Goal: Task Accomplishment & Management: Manage account settings

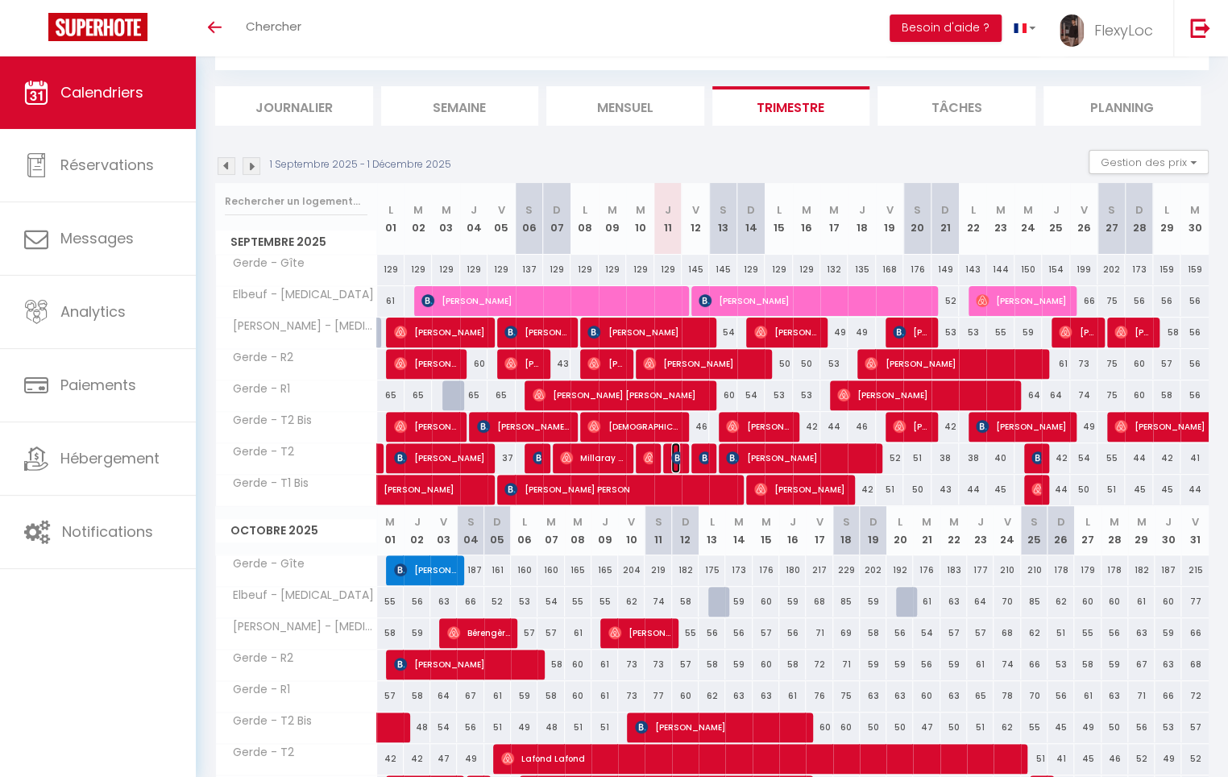
click at [676, 456] on img at bounding box center [677, 457] width 13 height 13
checkbox input "false"
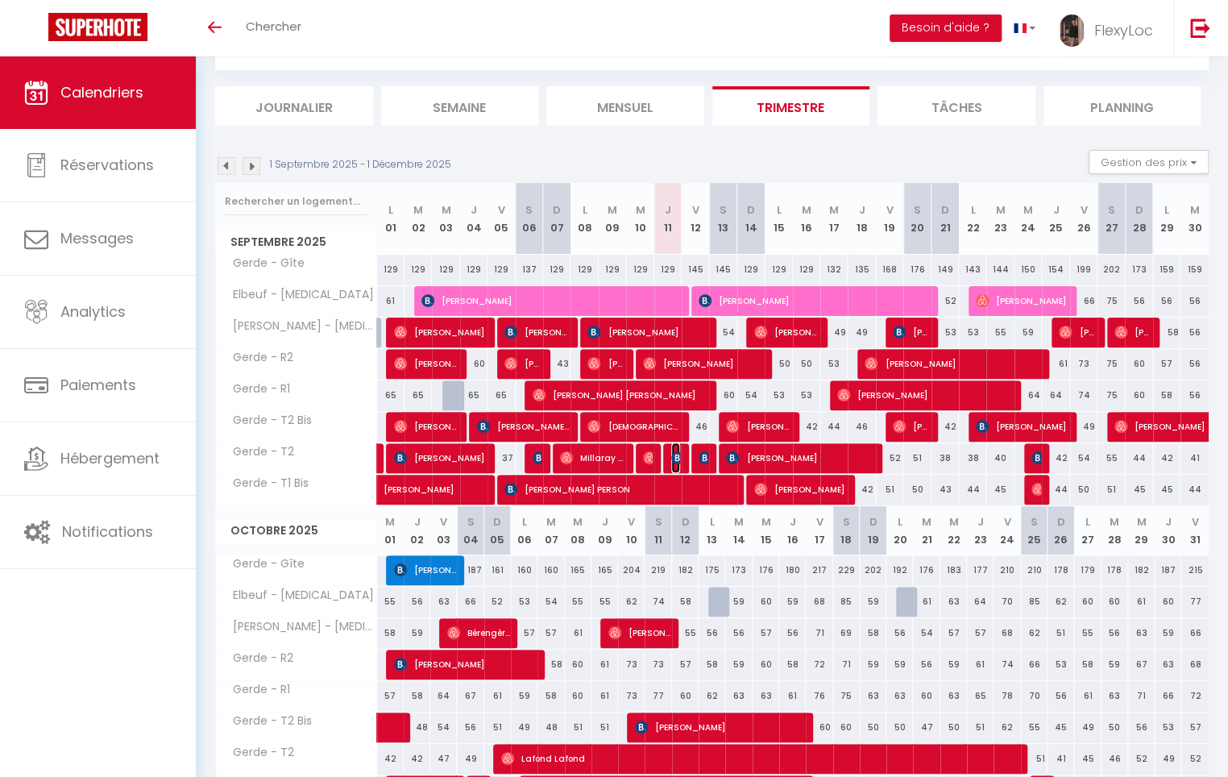
checkbox input "false"
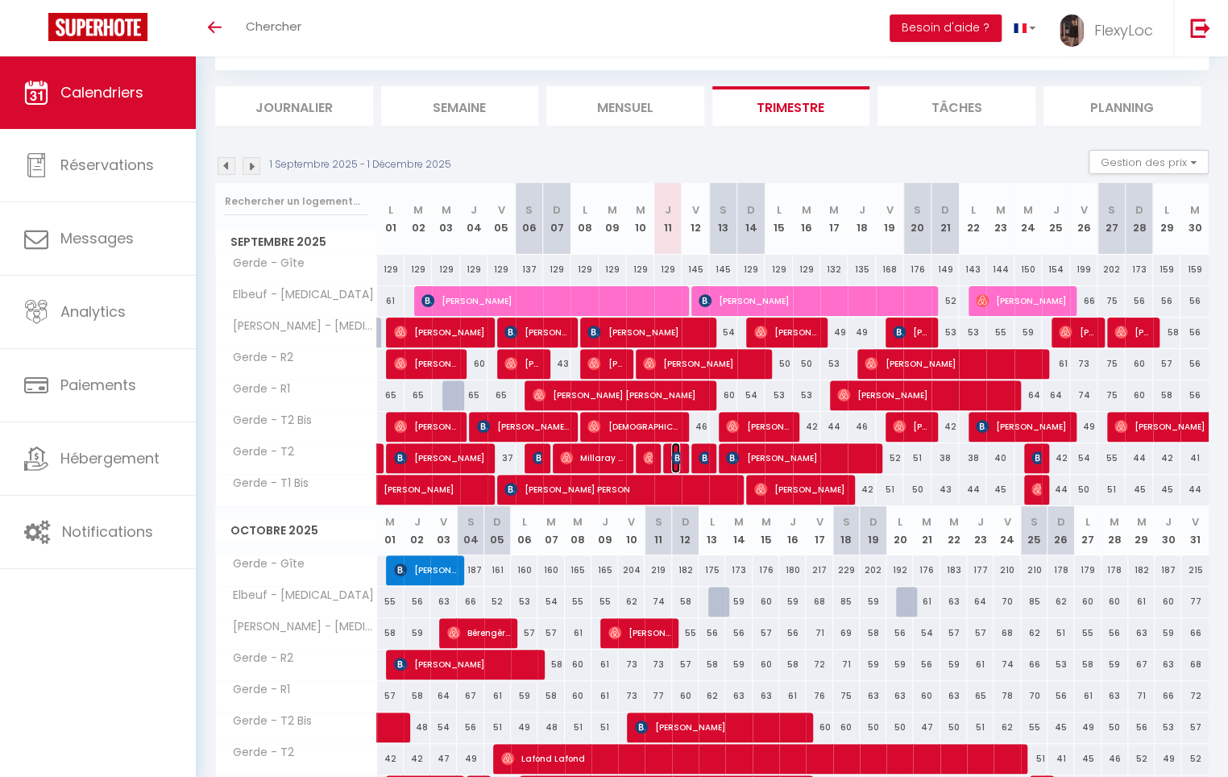
checkbox input "false"
select select "OK"
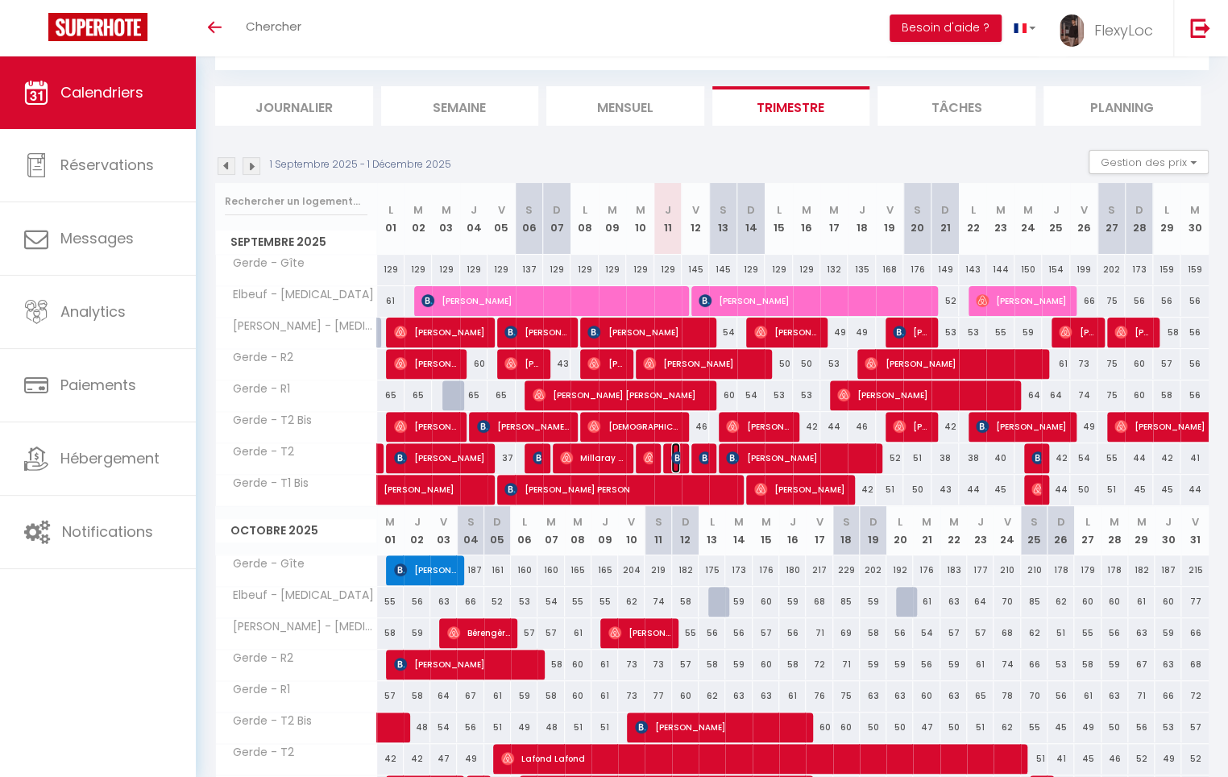
select select "OK"
select select "0"
select select "1"
select select
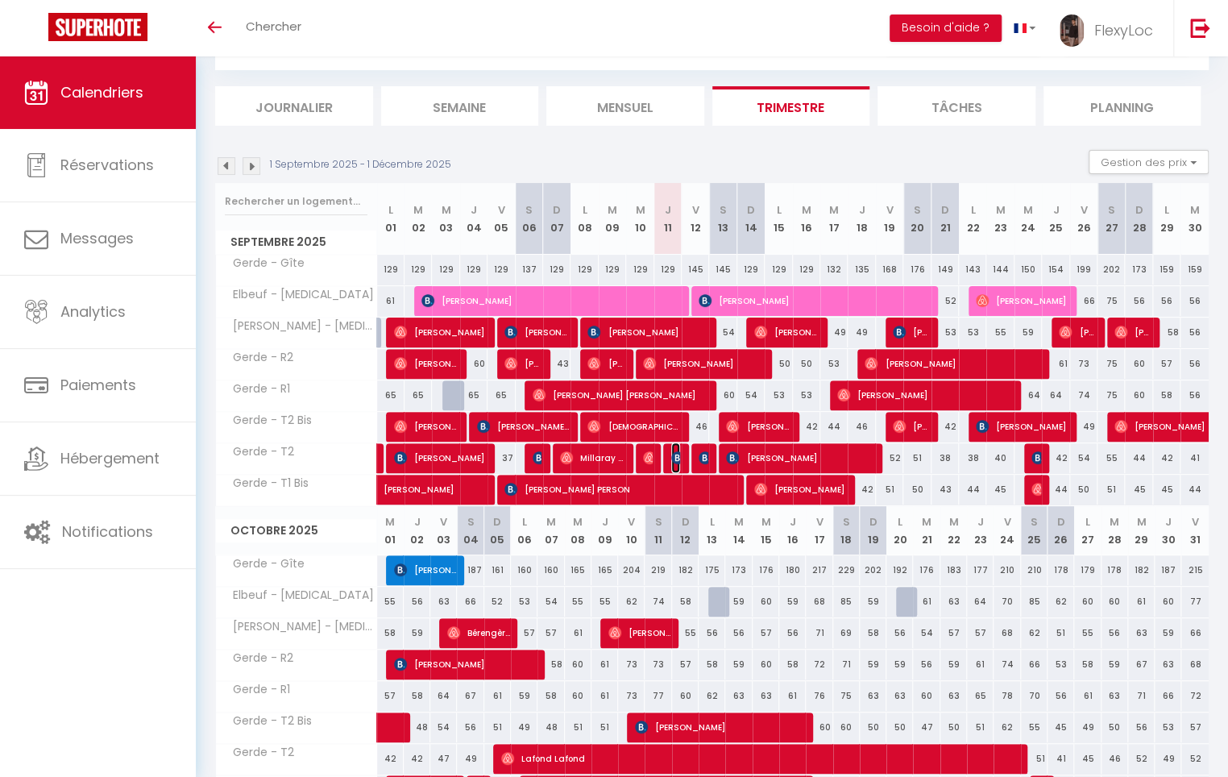
select select
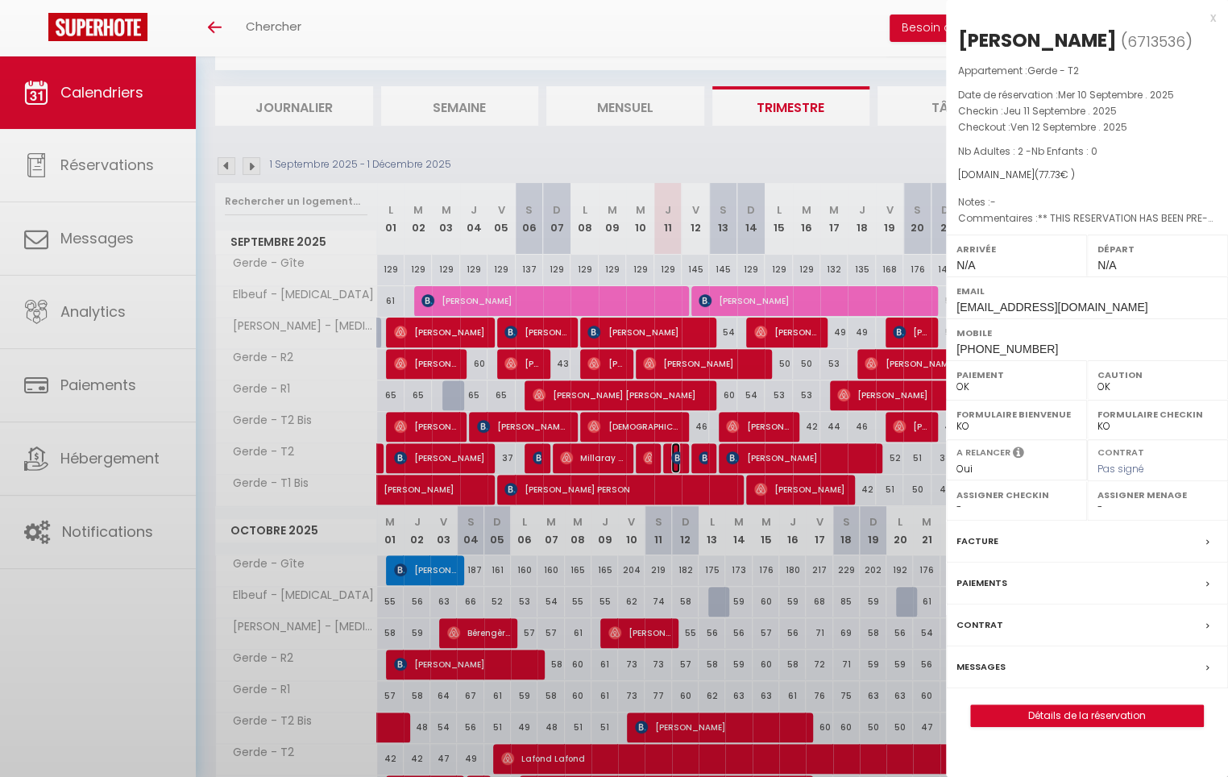
checkbox input "false"
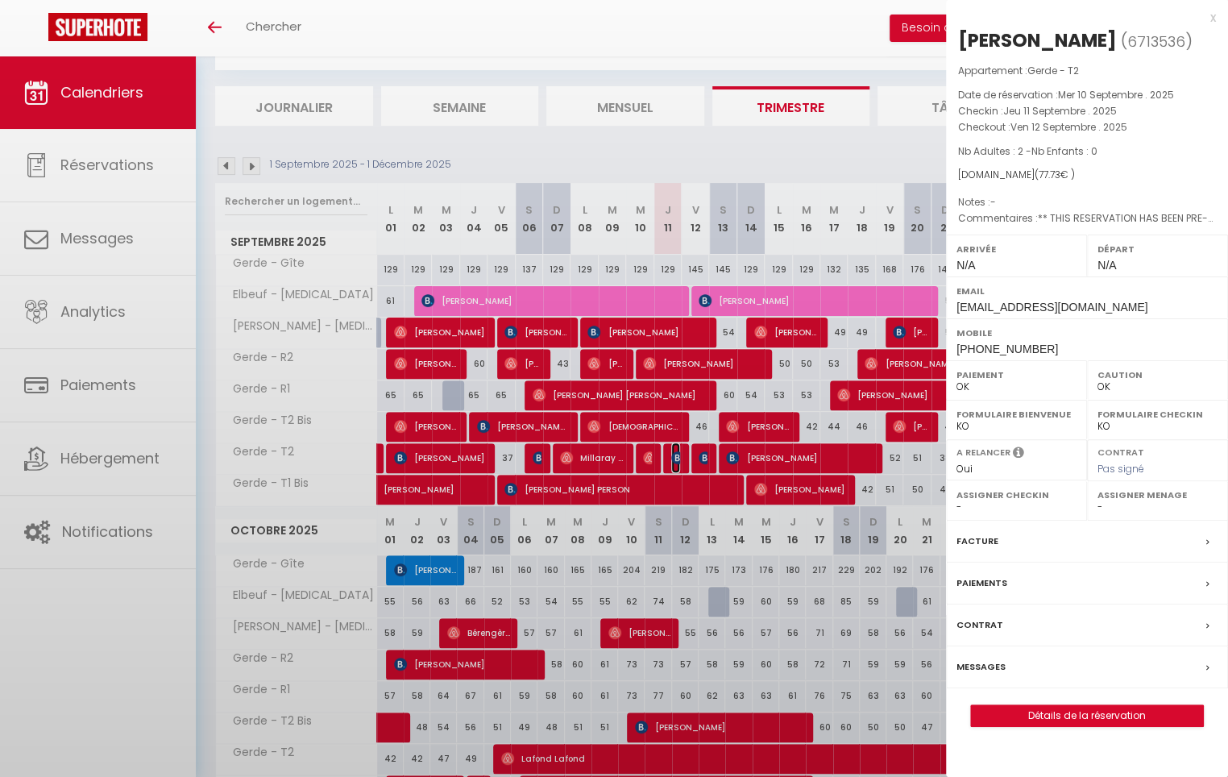
checkbox input "false"
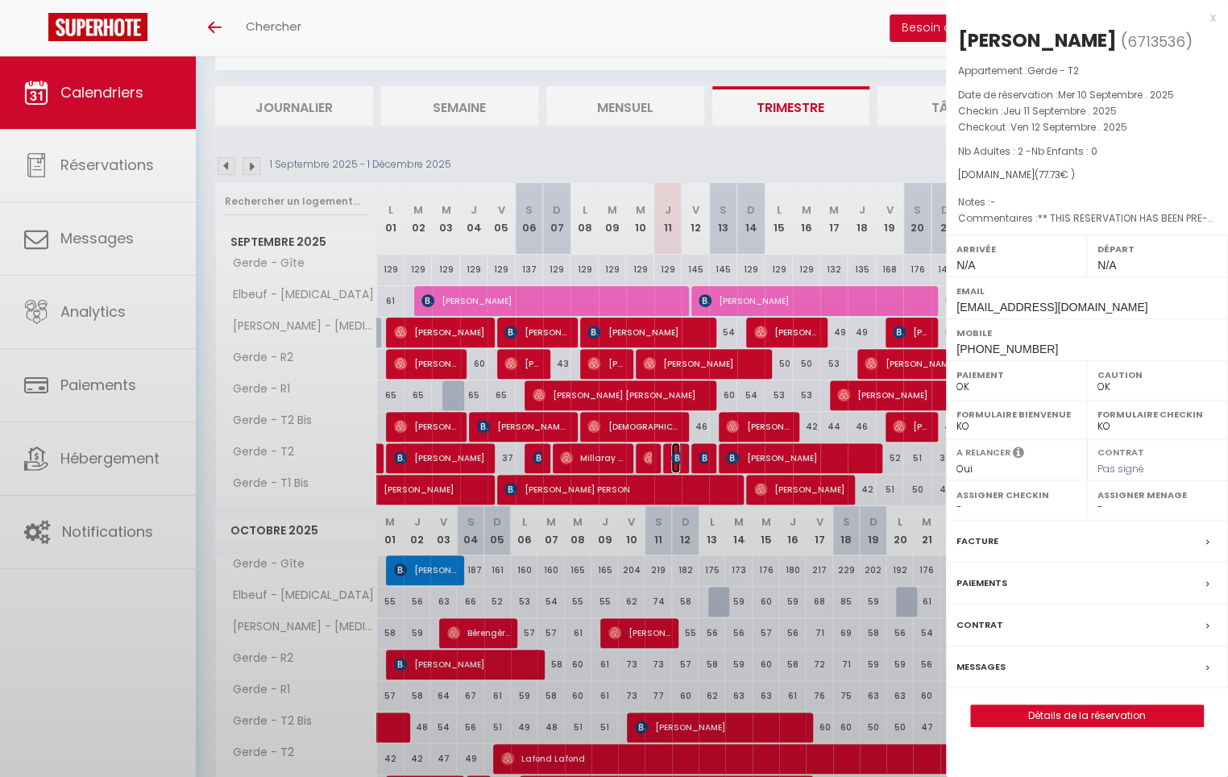
checkbox input "false"
select select "5022"
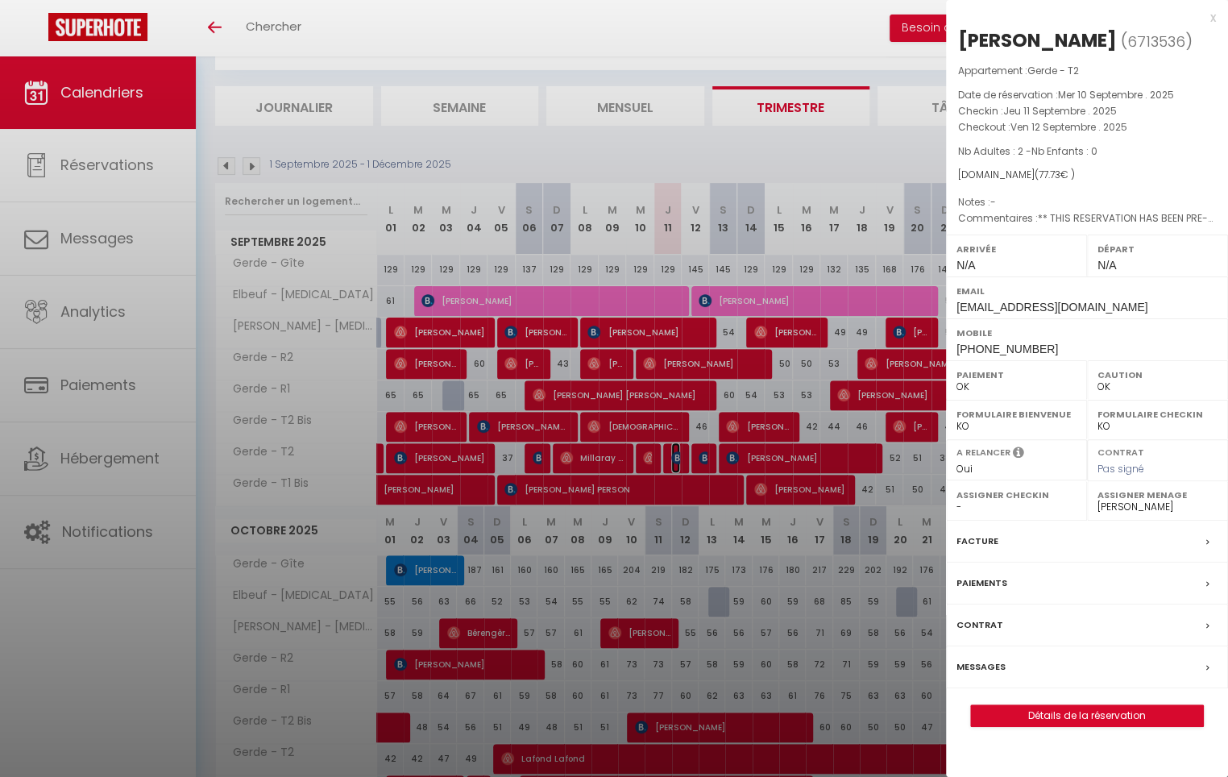
checkbox input "false"
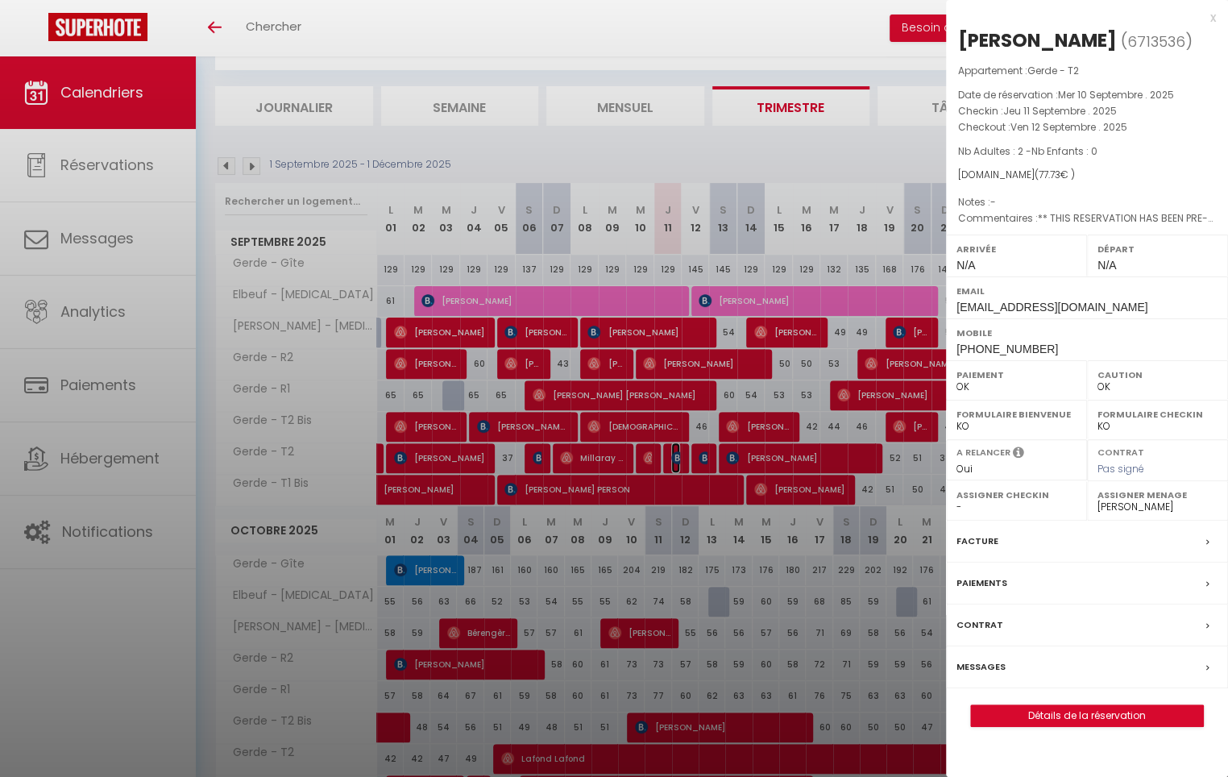
checkbox input "false"
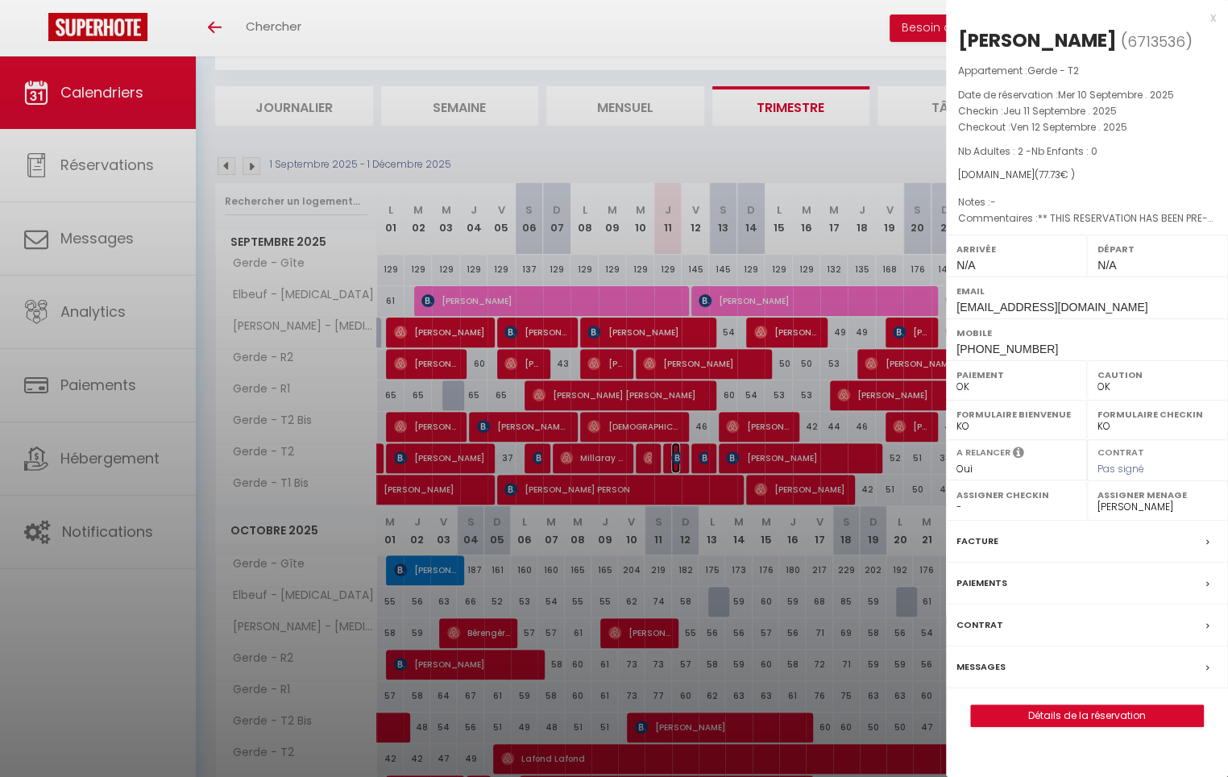
checkbox input "false"
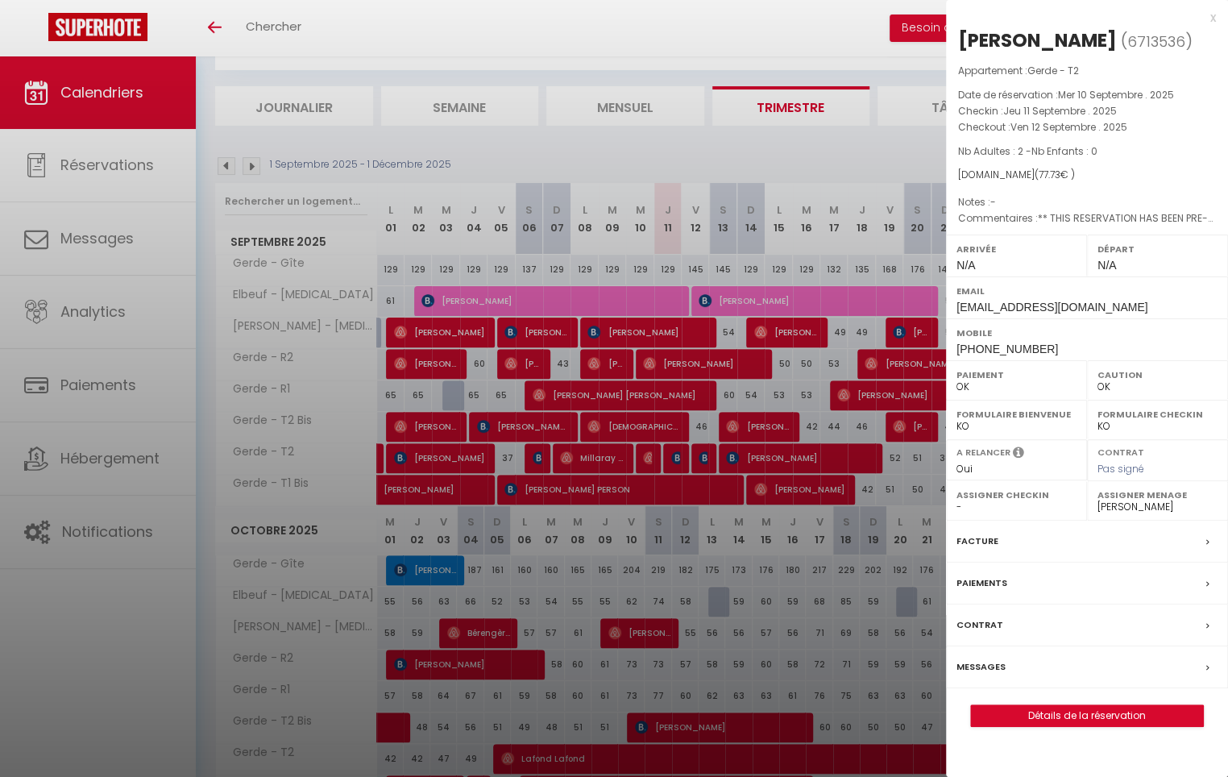
click at [676, 456] on div at bounding box center [614, 388] width 1228 height 777
checkbox input "false"
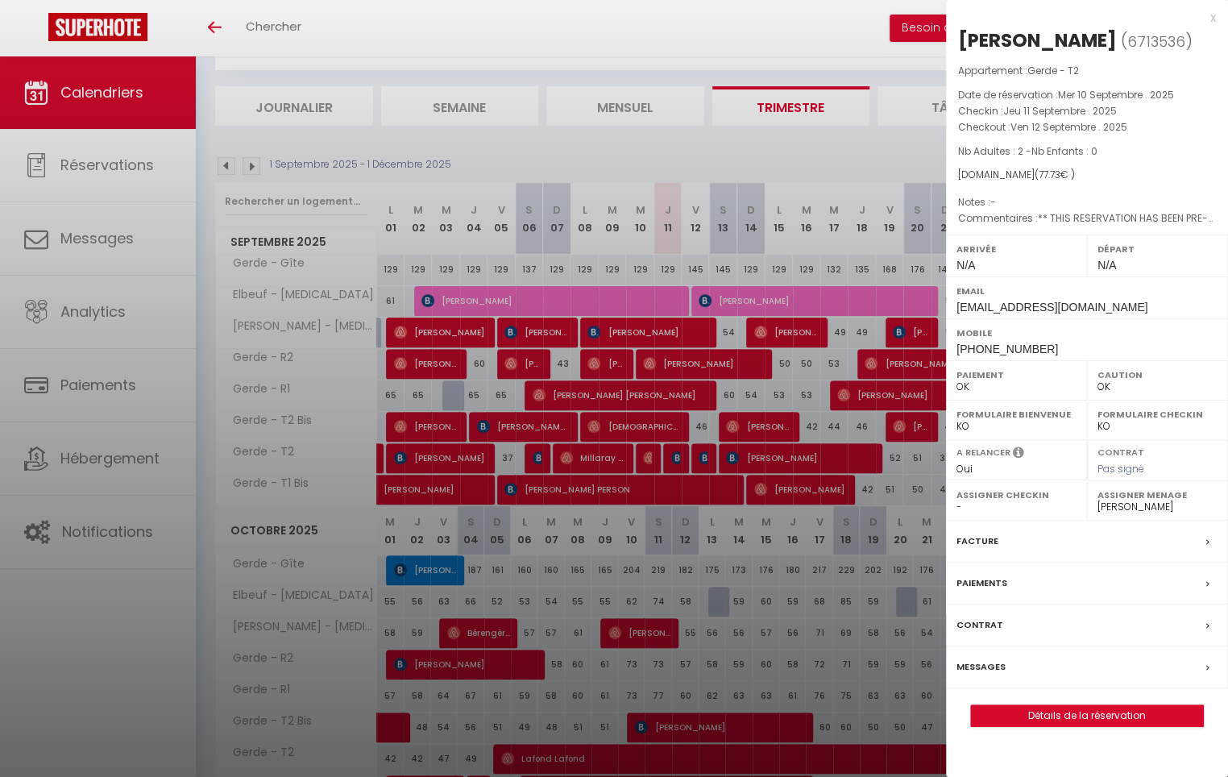
checkbox input "false"
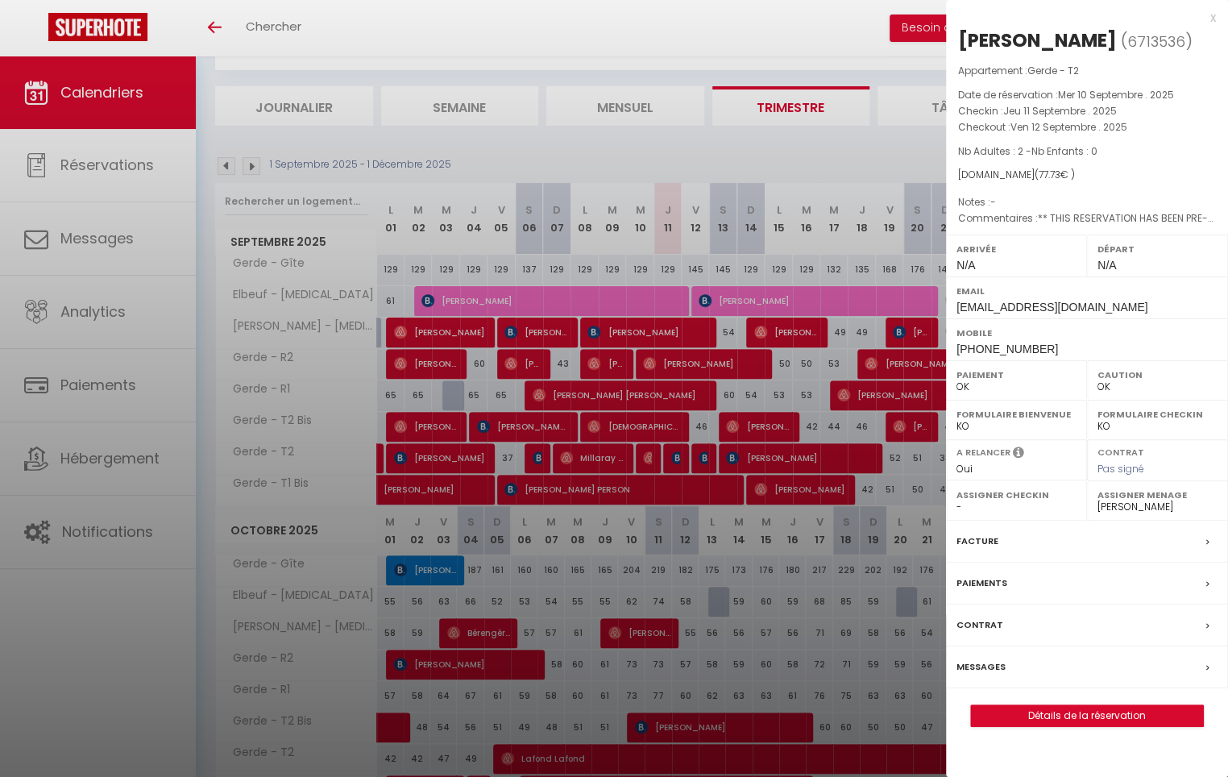
checkbox input "false"
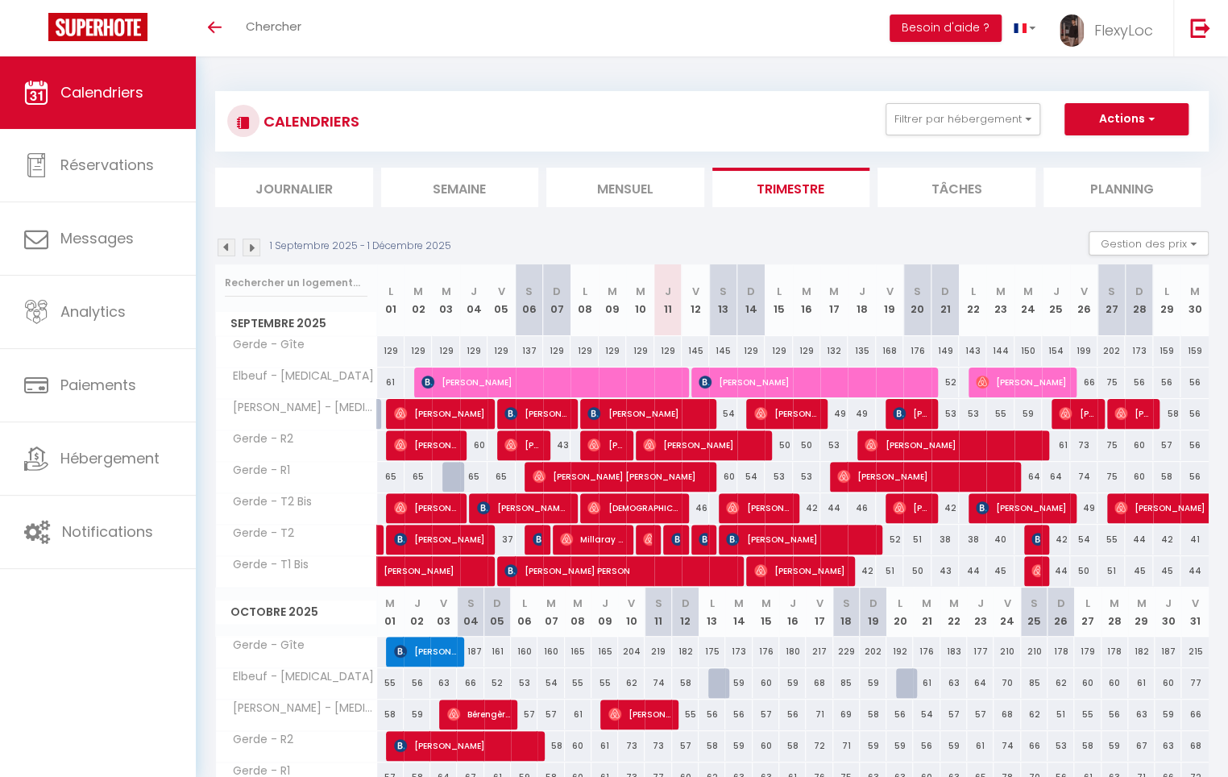
click at [996, 100] on div "CALENDRIERS Filtrer par hébergement GERDE (65) Gerde - Gîte Gerde - R2 Gerde - …" at bounding box center [712, 121] width 994 height 60
click at [991, 109] on button "Filtrer par hébergement" at bounding box center [963, 119] width 155 height 32
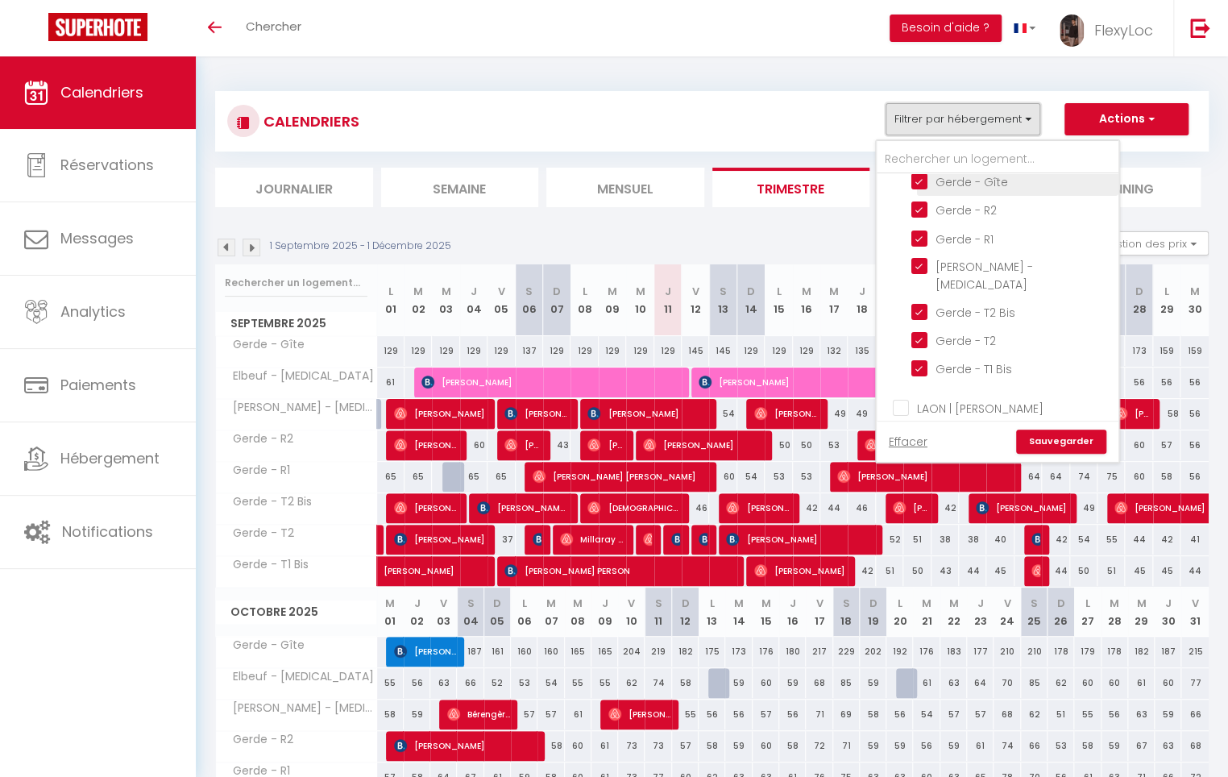
scroll to position [47, 0]
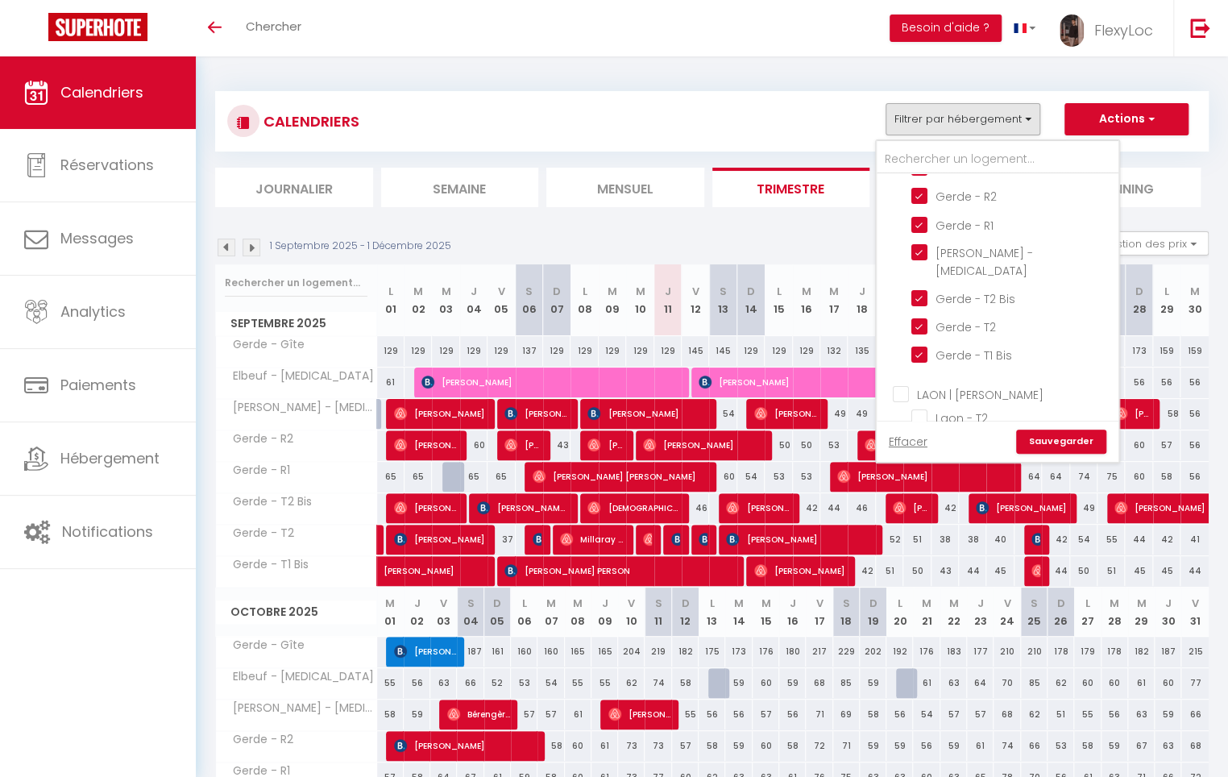
click at [962, 385] on input "LAON | Cédric L." at bounding box center [1014, 393] width 242 height 16
checkbox input "true"
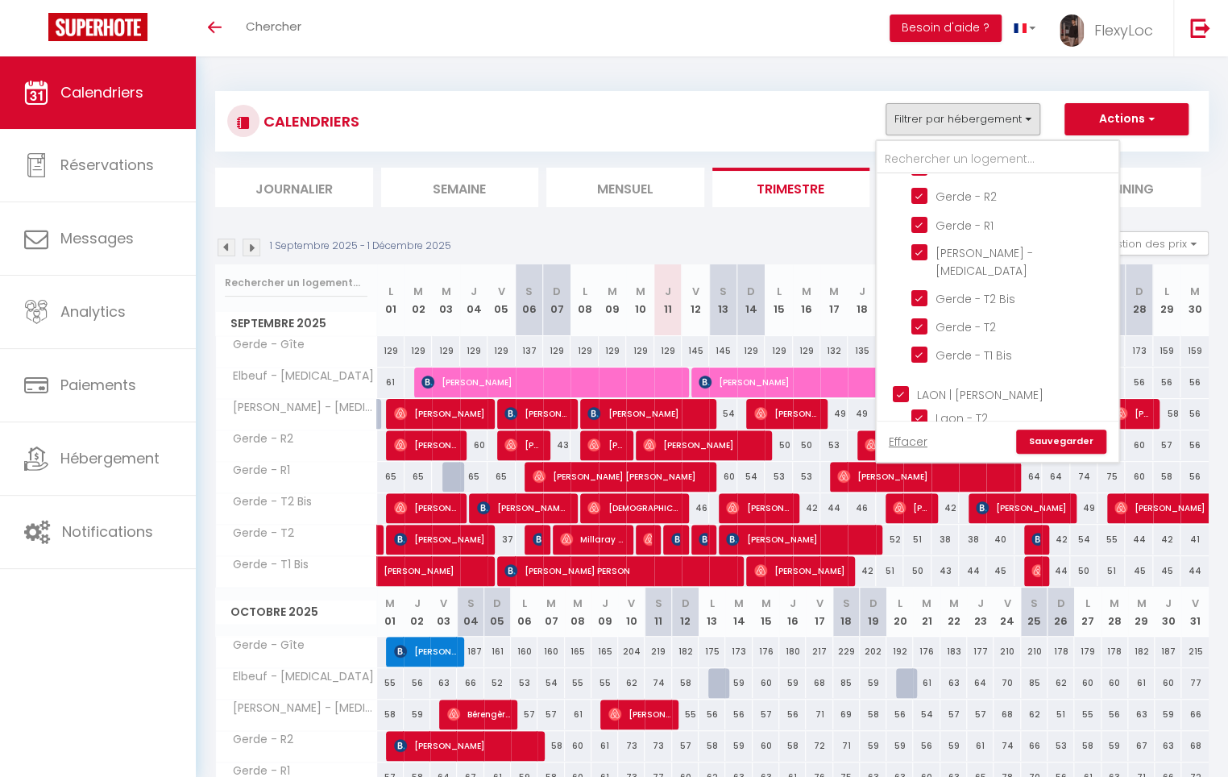
checkbox input "true"
checkbox input "false"
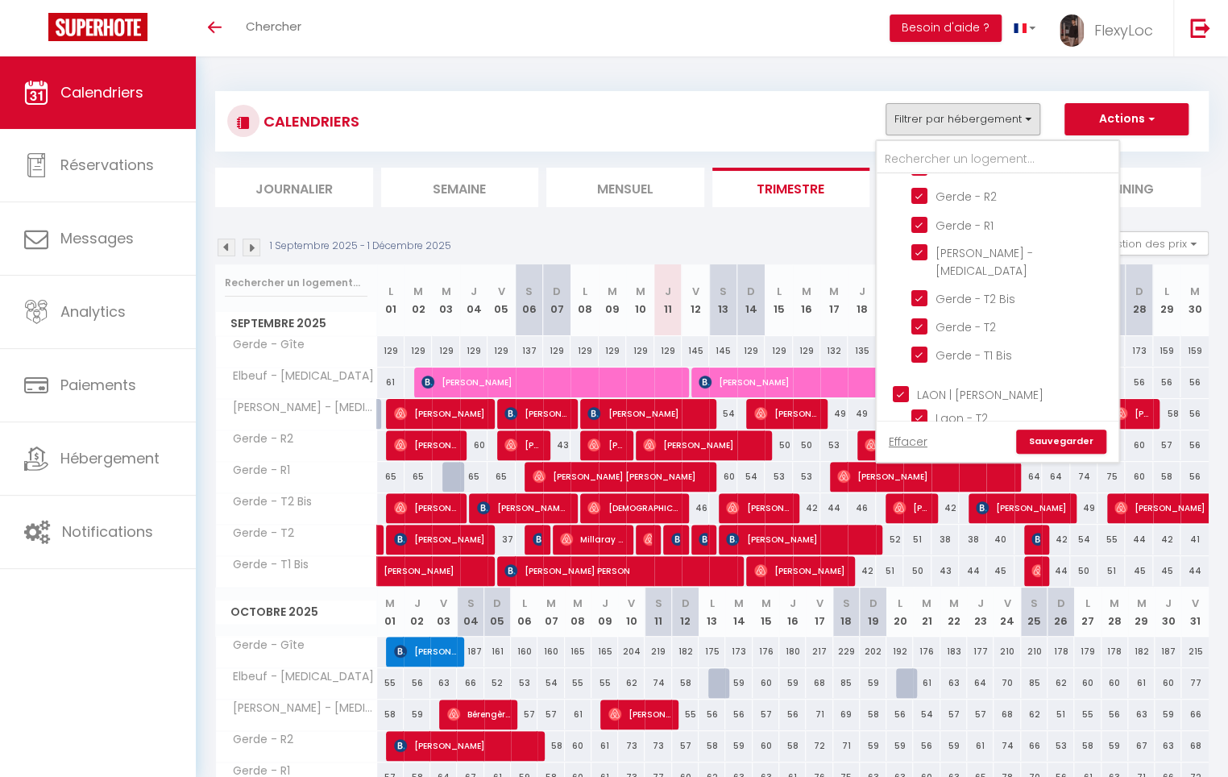
click at [1066, 442] on link "Sauvegarder" at bounding box center [1061, 442] width 90 height 24
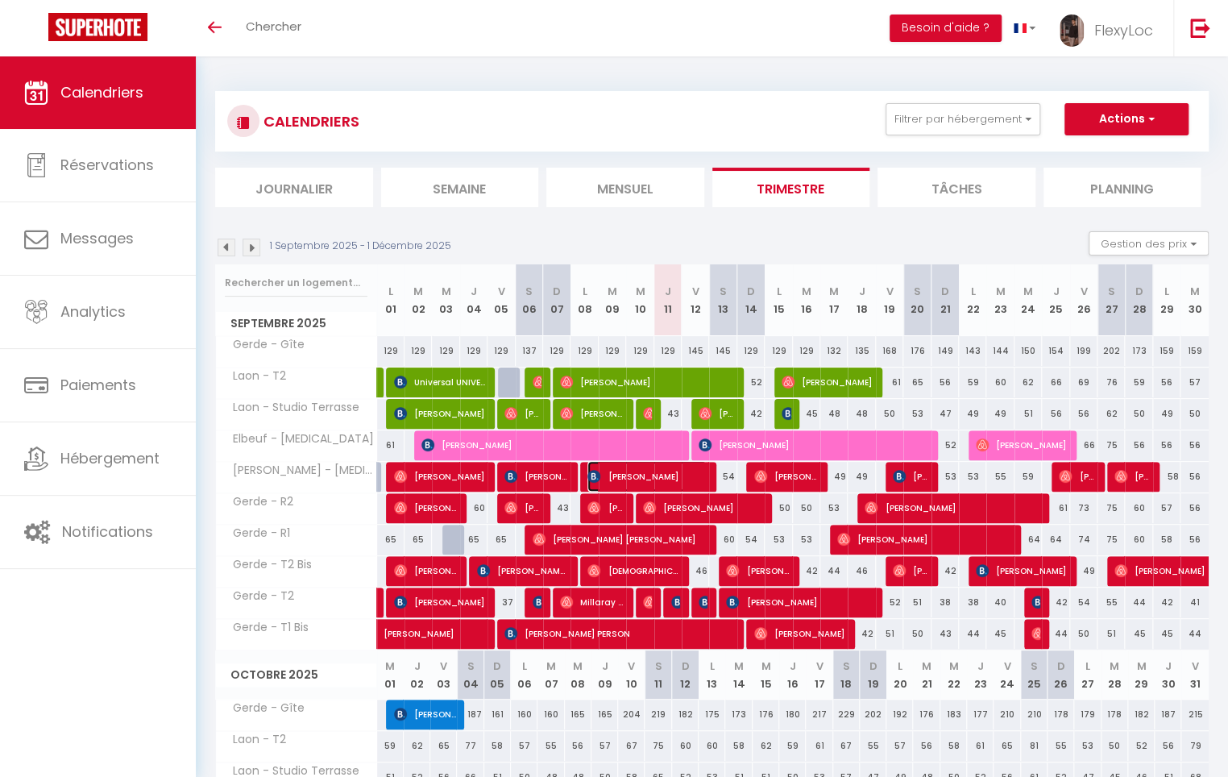
click at [665, 476] on span "raymond peres" at bounding box center [647, 476] width 118 height 31
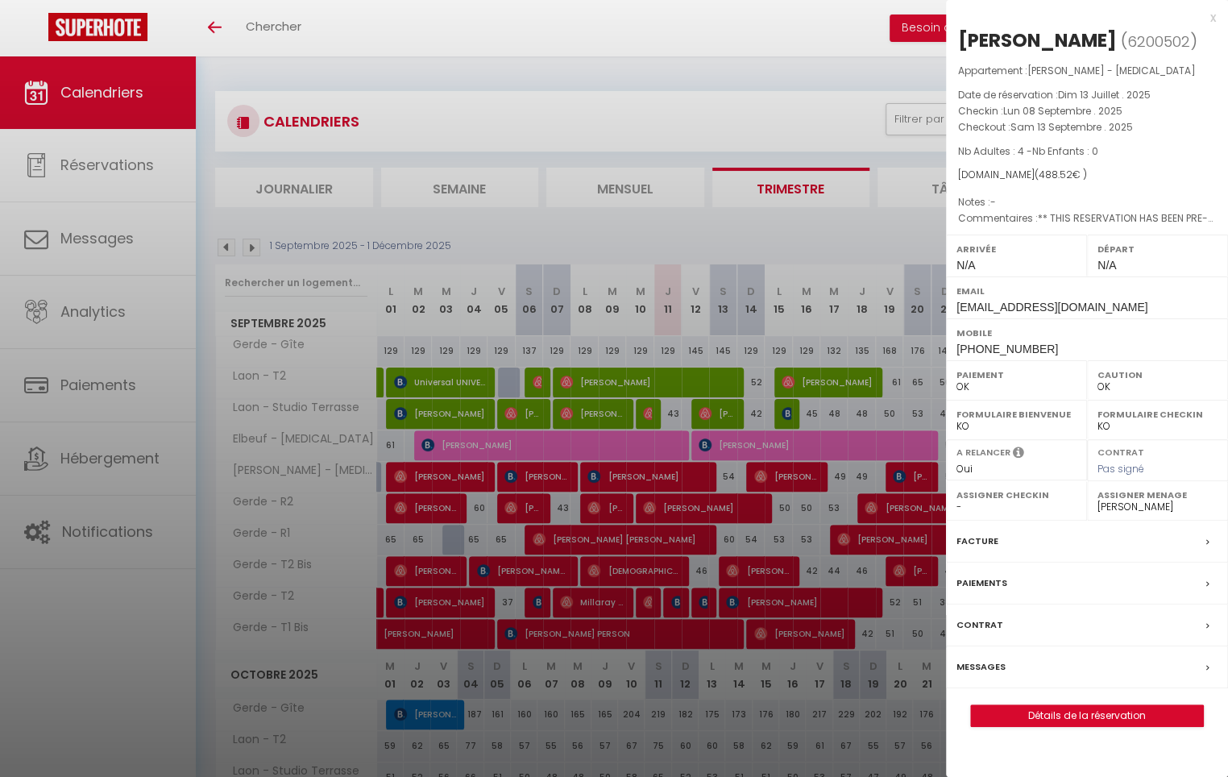
click at [665, 476] on div at bounding box center [614, 388] width 1228 height 777
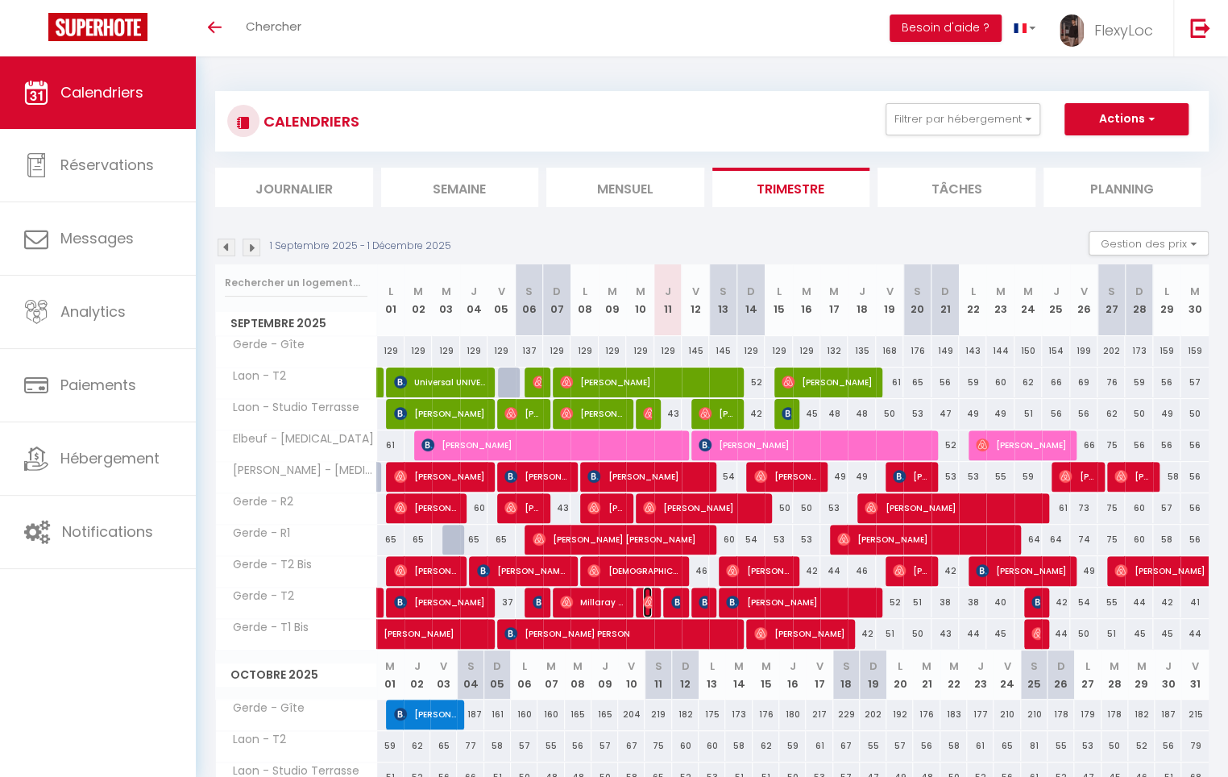
click at [651, 603] on img at bounding box center [649, 602] width 13 height 13
select select "40976"
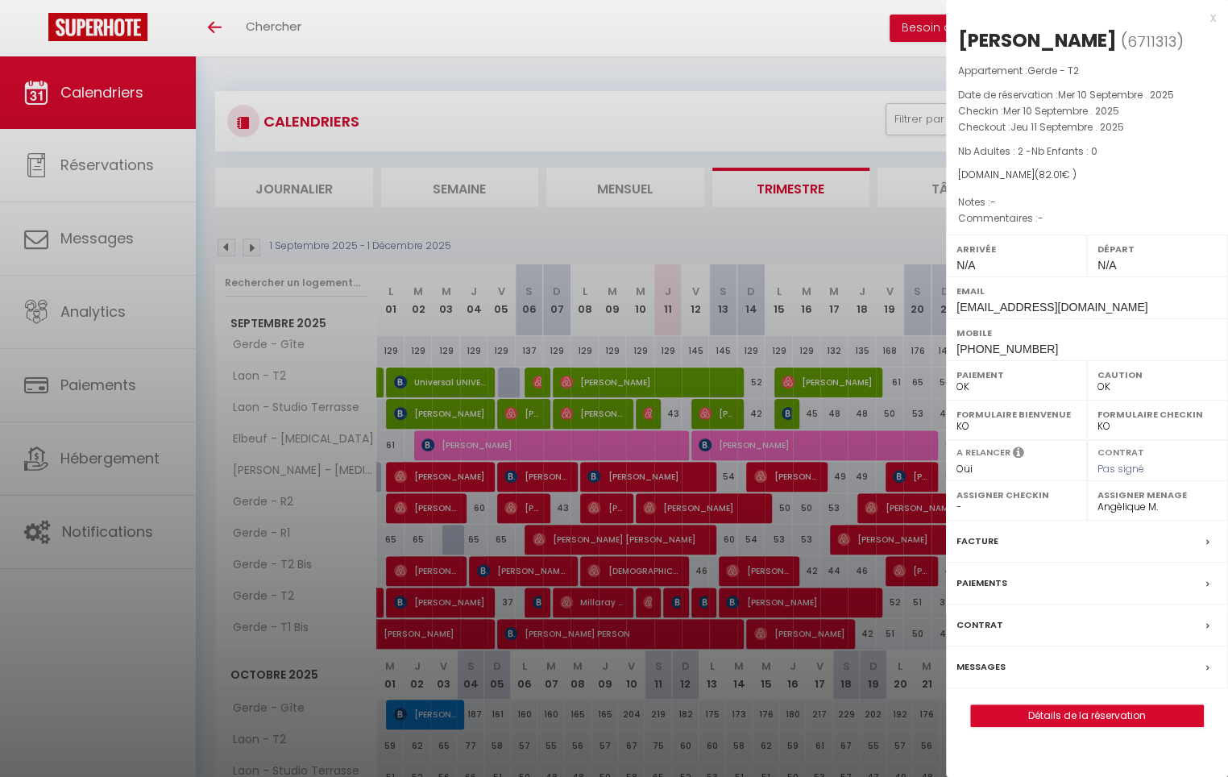
click at [650, 603] on div at bounding box center [614, 388] width 1228 height 777
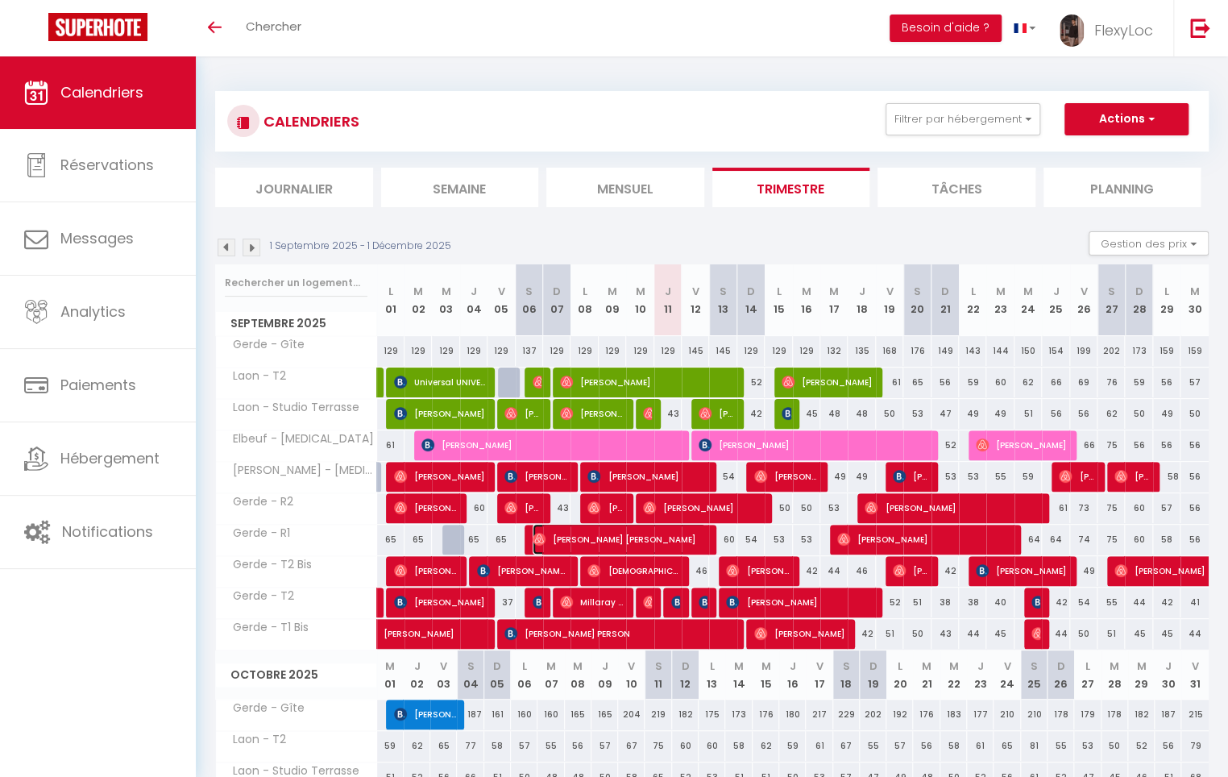
click at [145, 646] on div "Calendriers Réservations Messages Analytics Paiements Hébergement Notifications" at bounding box center [98, 418] width 196 height 724
click at [148, 658] on div "Calendriers Réservations Messages Analytics Paiements Hébergement Notifications" at bounding box center [98, 418] width 196 height 724
click at [508, 238] on div "1 Septembre 2025 - 1 Décembre 2025 Gestion des prix Nb Nuits minimum Règles Dis…" at bounding box center [712, 247] width 994 height 33
click at [913, 118] on button "Filtrer par hébergement" at bounding box center [963, 119] width 155 height 32
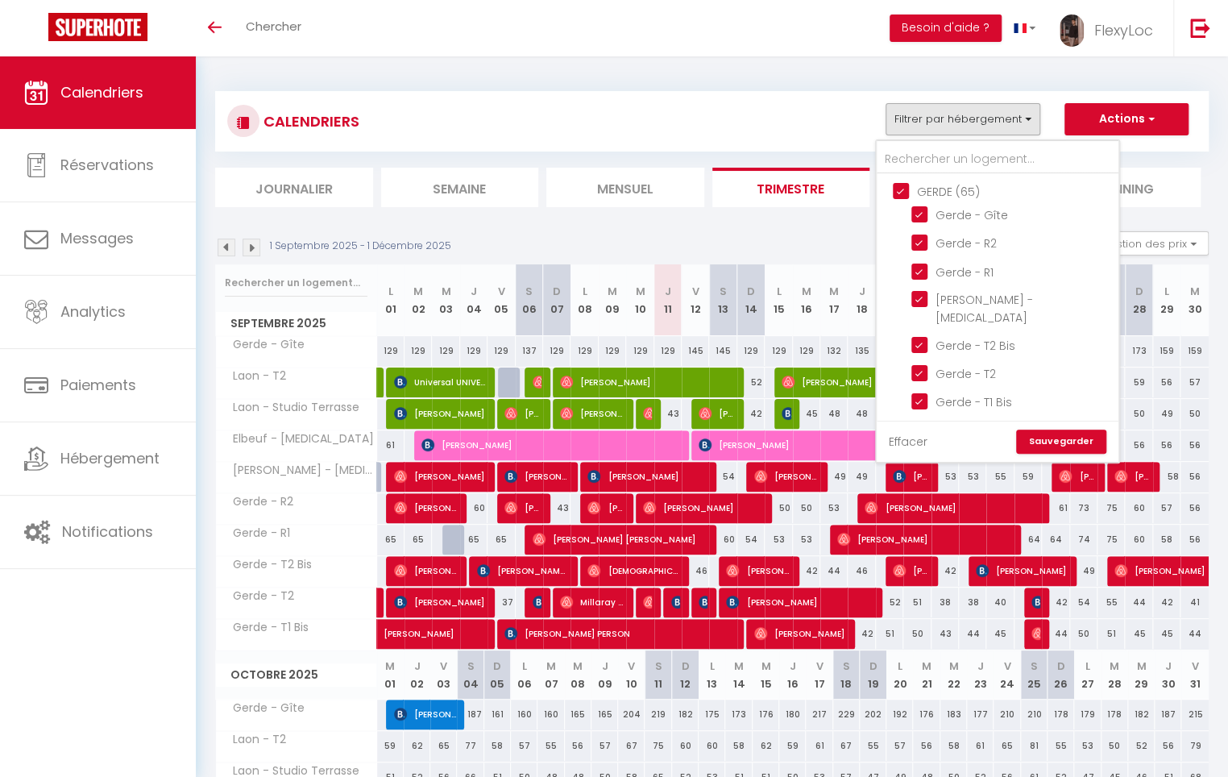
click at [906, 439] on link "Effacer" at bounding box center [908, 442] width 39 height 18
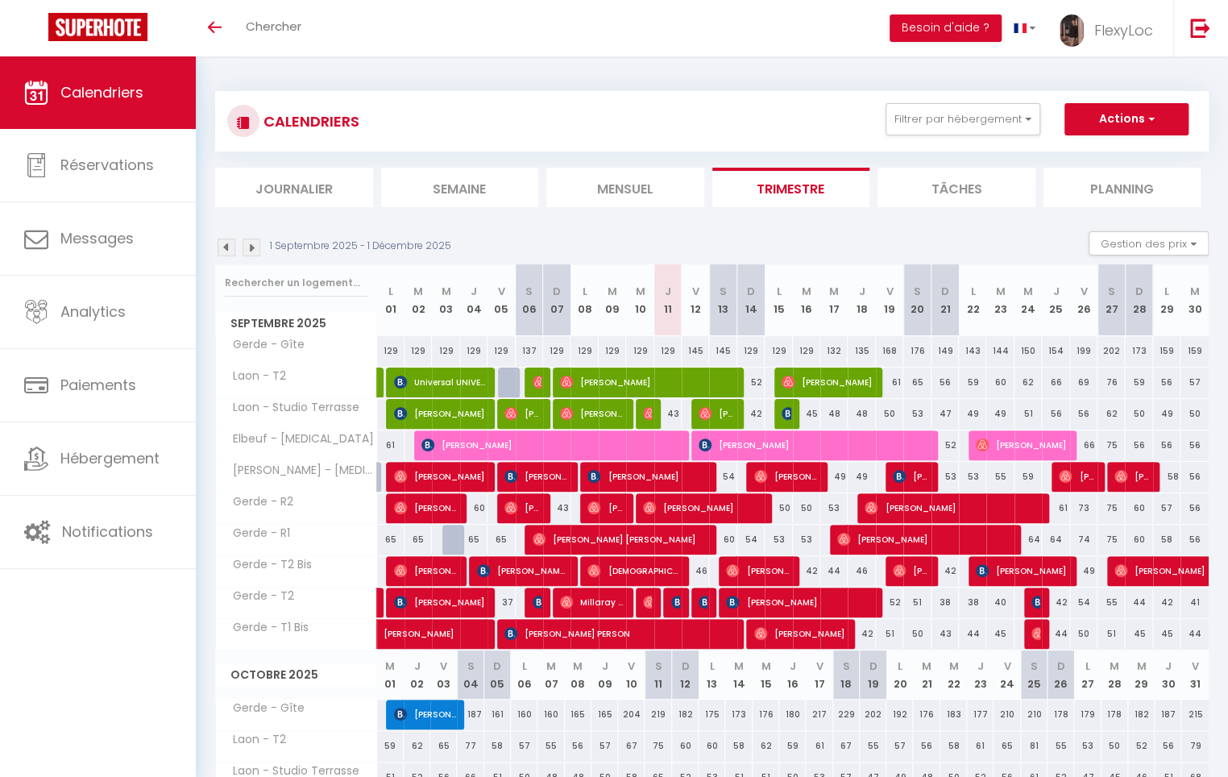
click at [967, 100] on div "CALENDRIERS Filtrer par hébergement GERDE (65) Gerde - Gîte Gerde - R2 Gerde - …" at bounding box center [712, 121] width 994 height 60
click at [964, 105] on button "Filtrer par hébergement" at bounding box center [963, 119] width 155 height 32
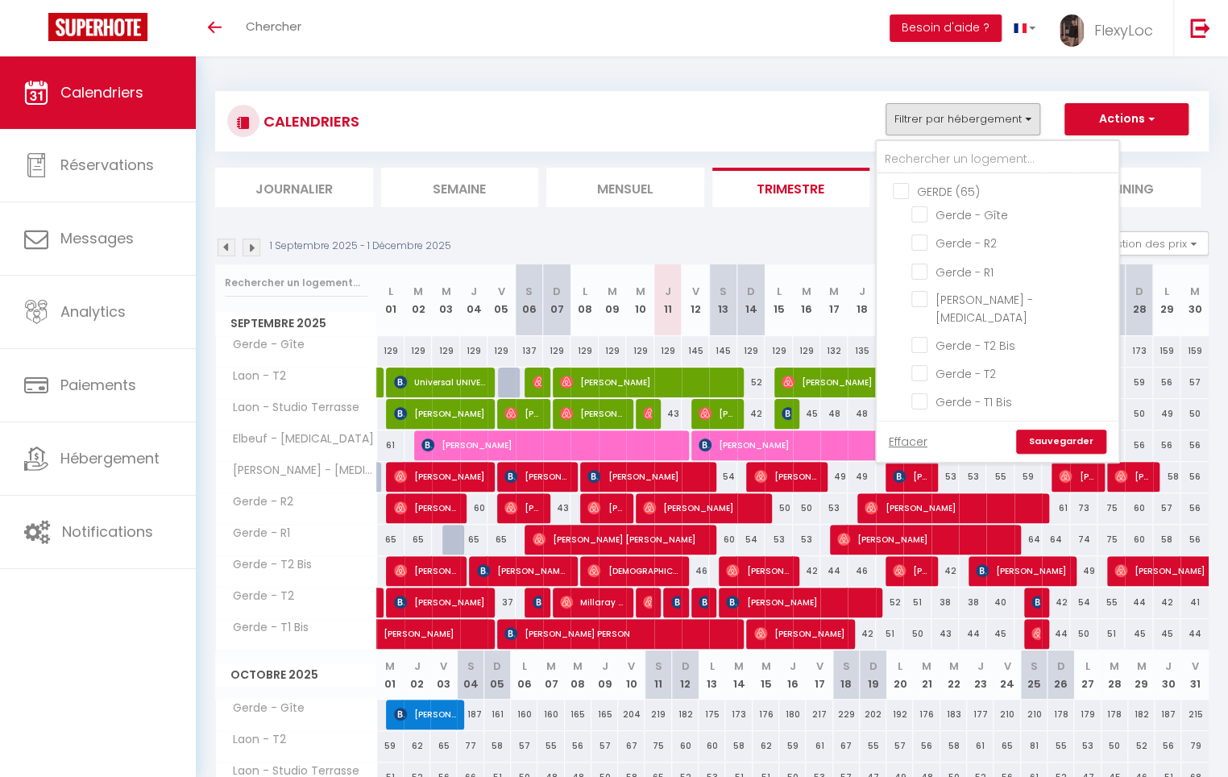
click at [960, 192] on input "GERDE (65)" at bounding box center [1014, 190] width 242 height 16
checkbox input "true"
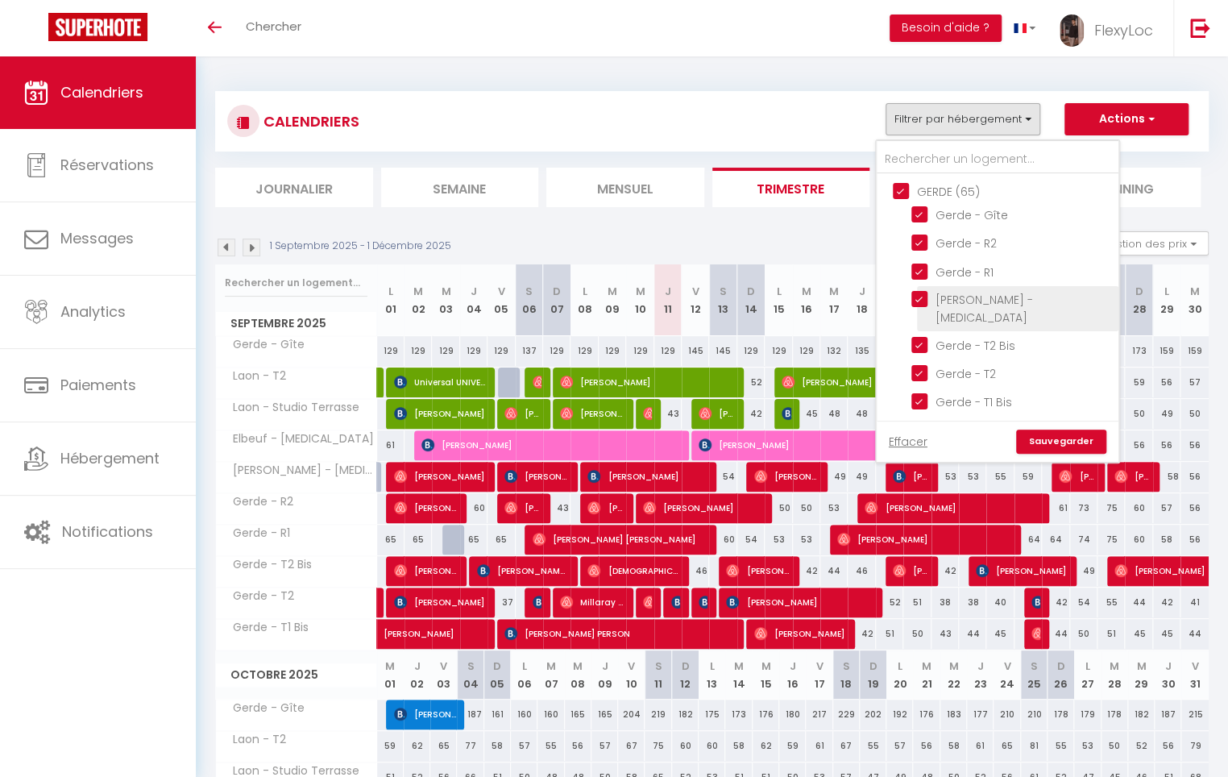
checkbox input "true"
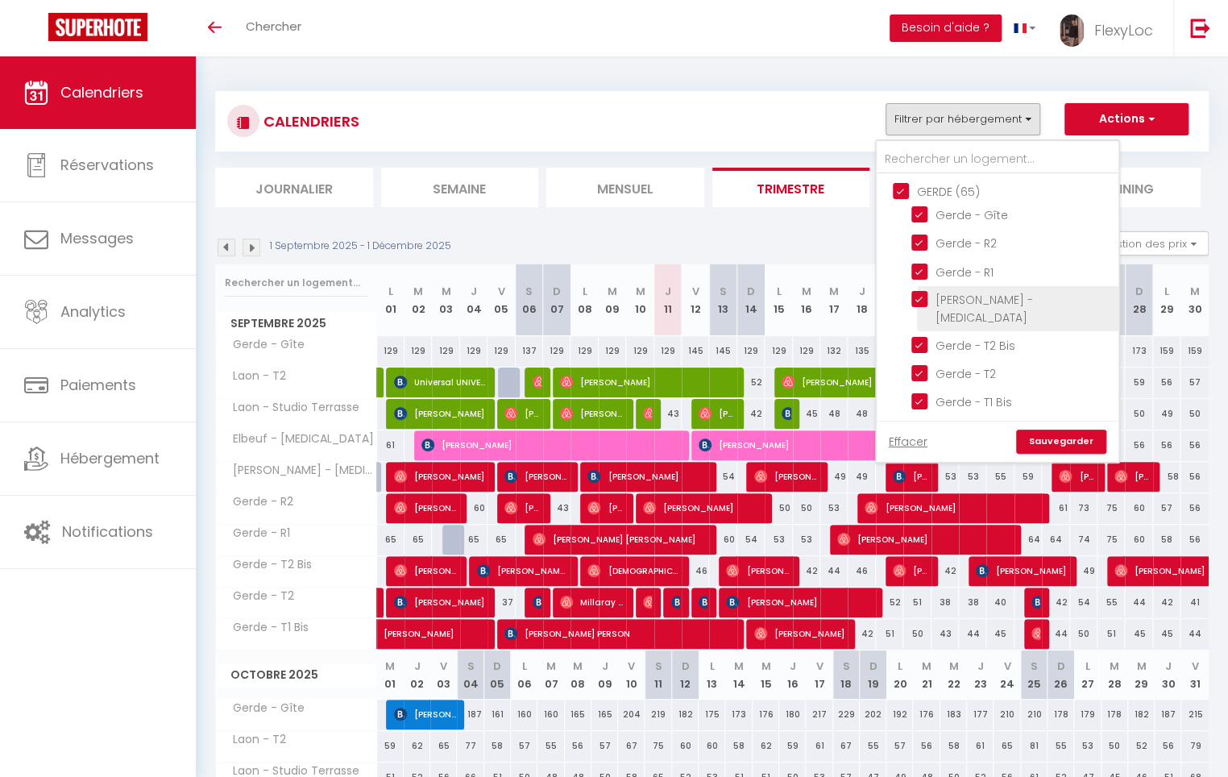
checkbox input "true"
checkbox input "false"
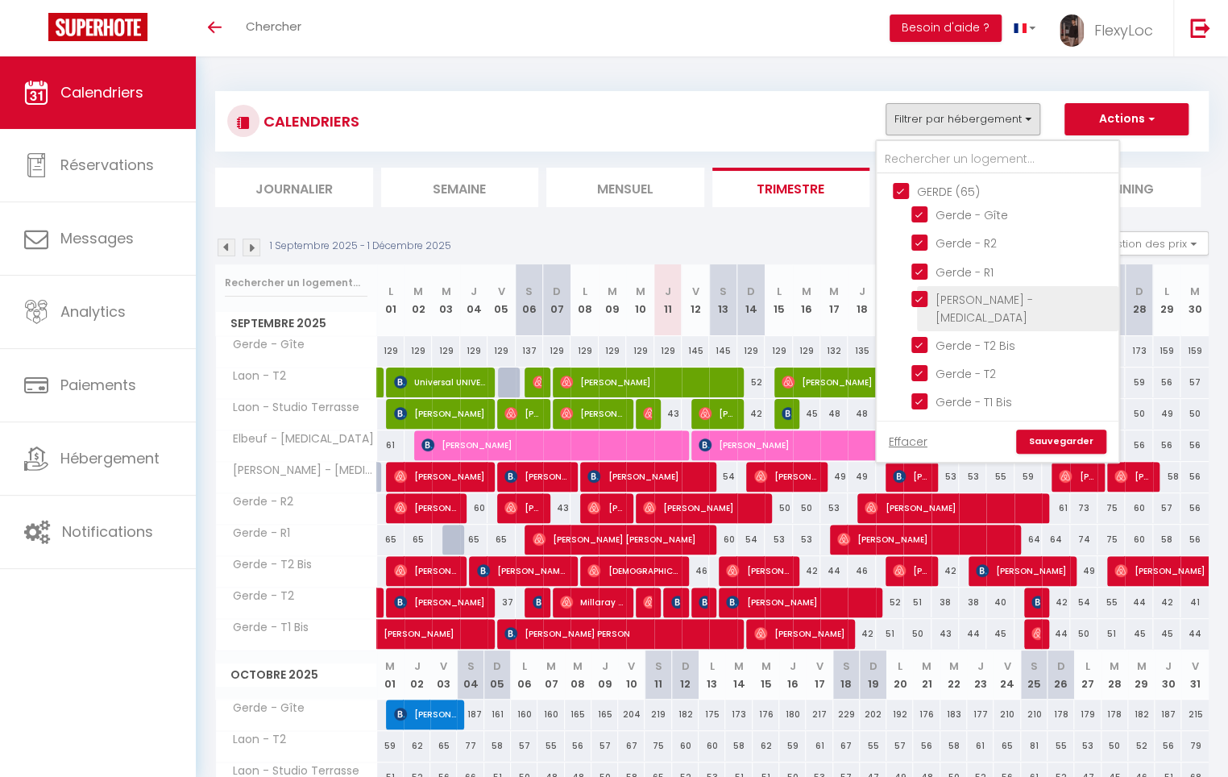
checkbox input "false"
click at [1059, 443] on link "Sauvegarder" at bounding box center [1061, 442] width 90 height 24
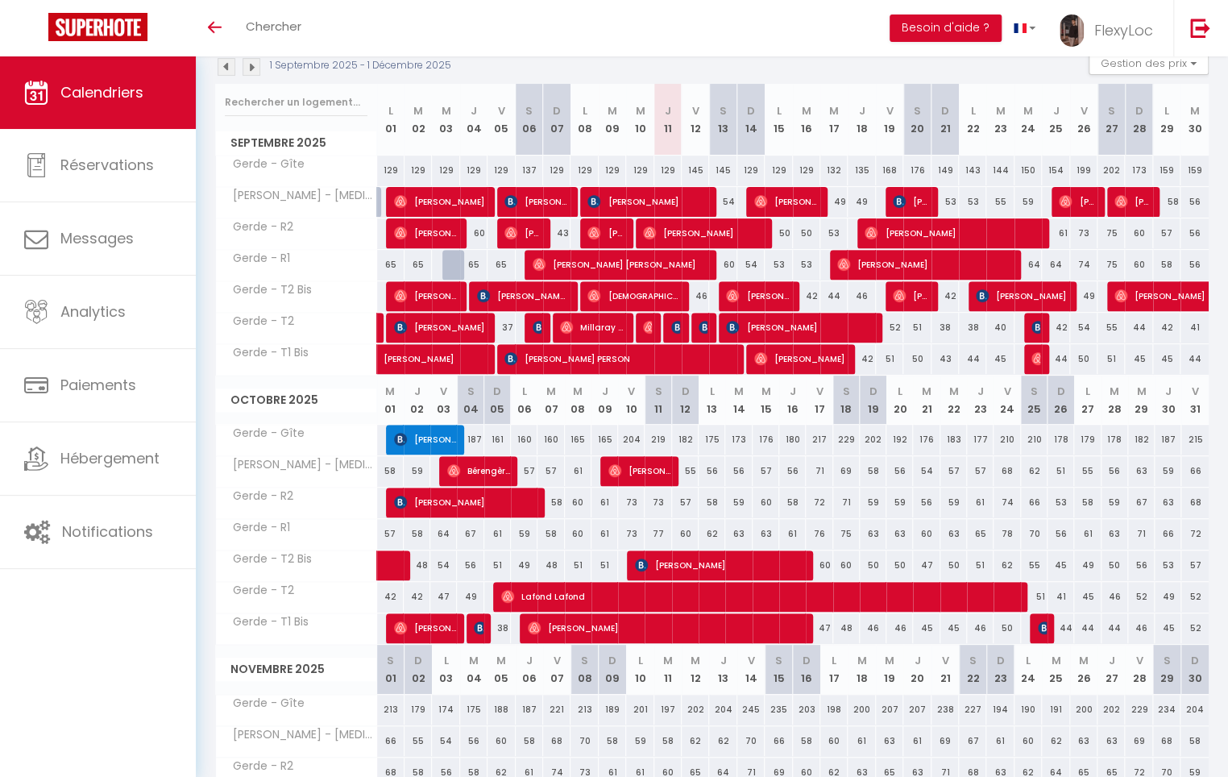
scroll to position [179, 0]
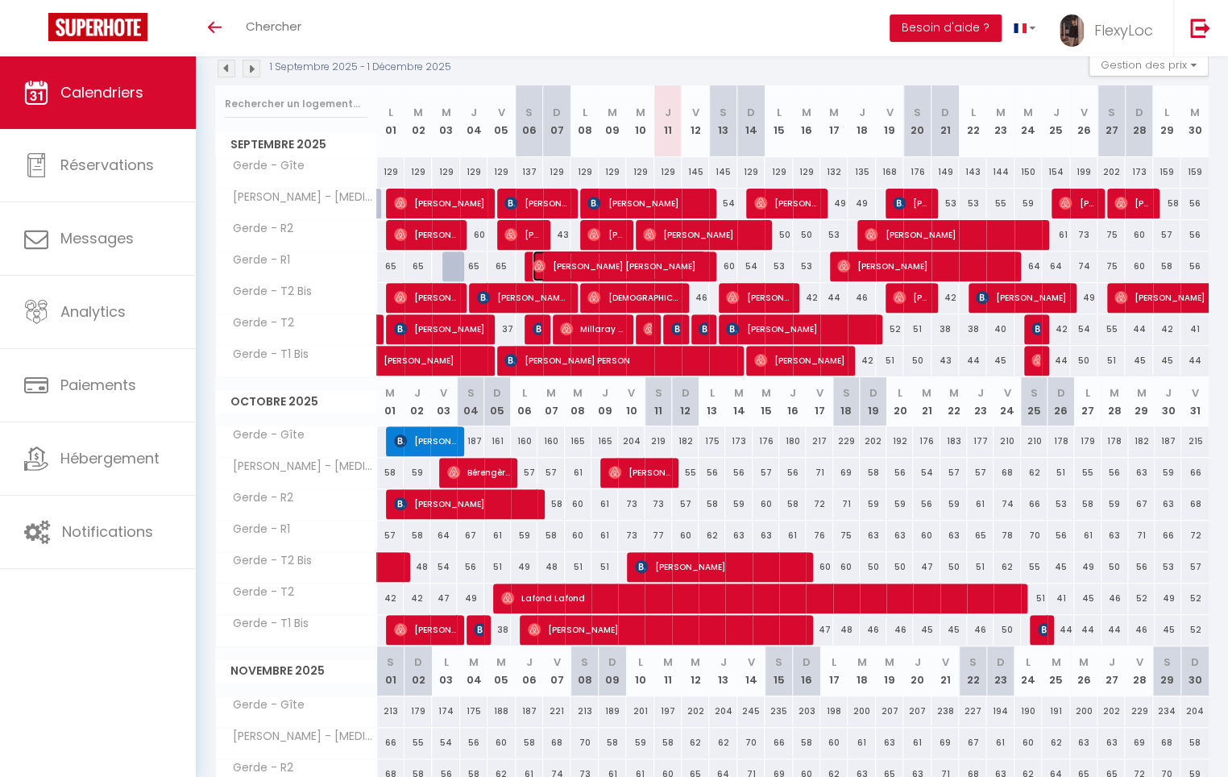
click at [608, 265] on span "Andrea Rodríguez Jimenez" at bounding box center [619, 266] width 173 height 31
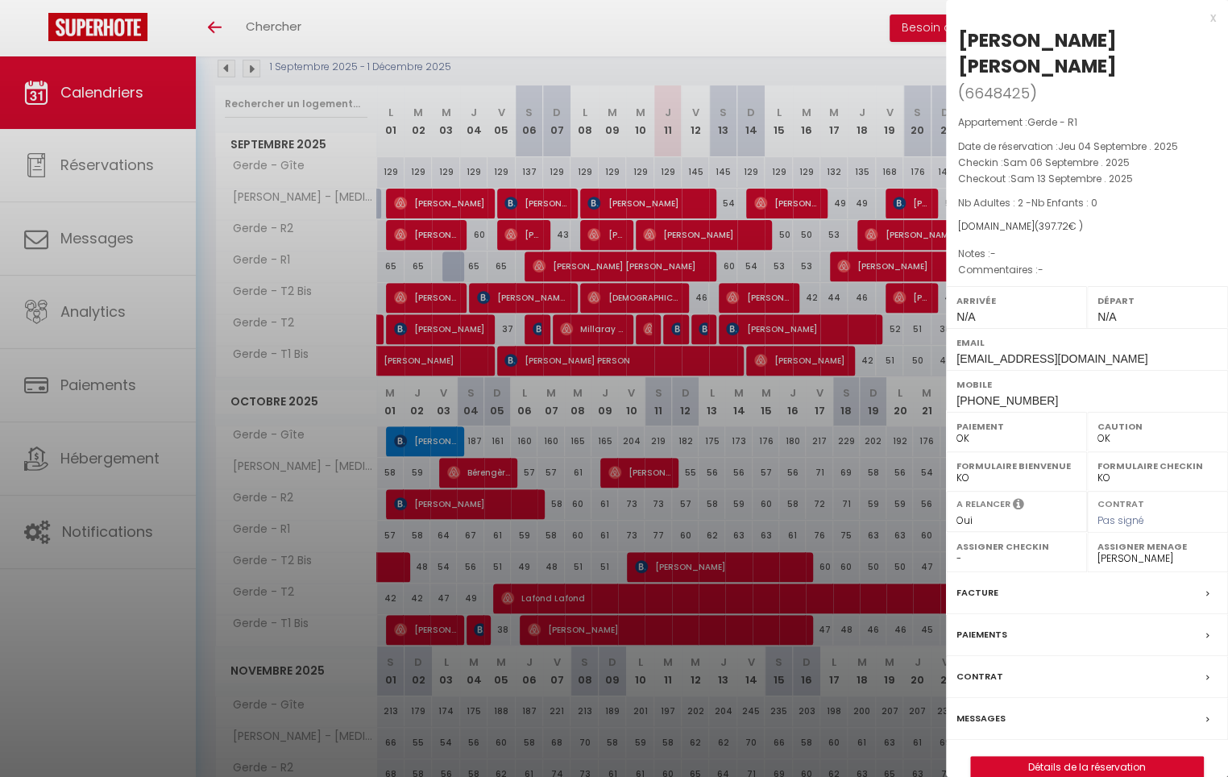
click at [608, 265] on div at bounding box center [614, 388] width 1228 height 777
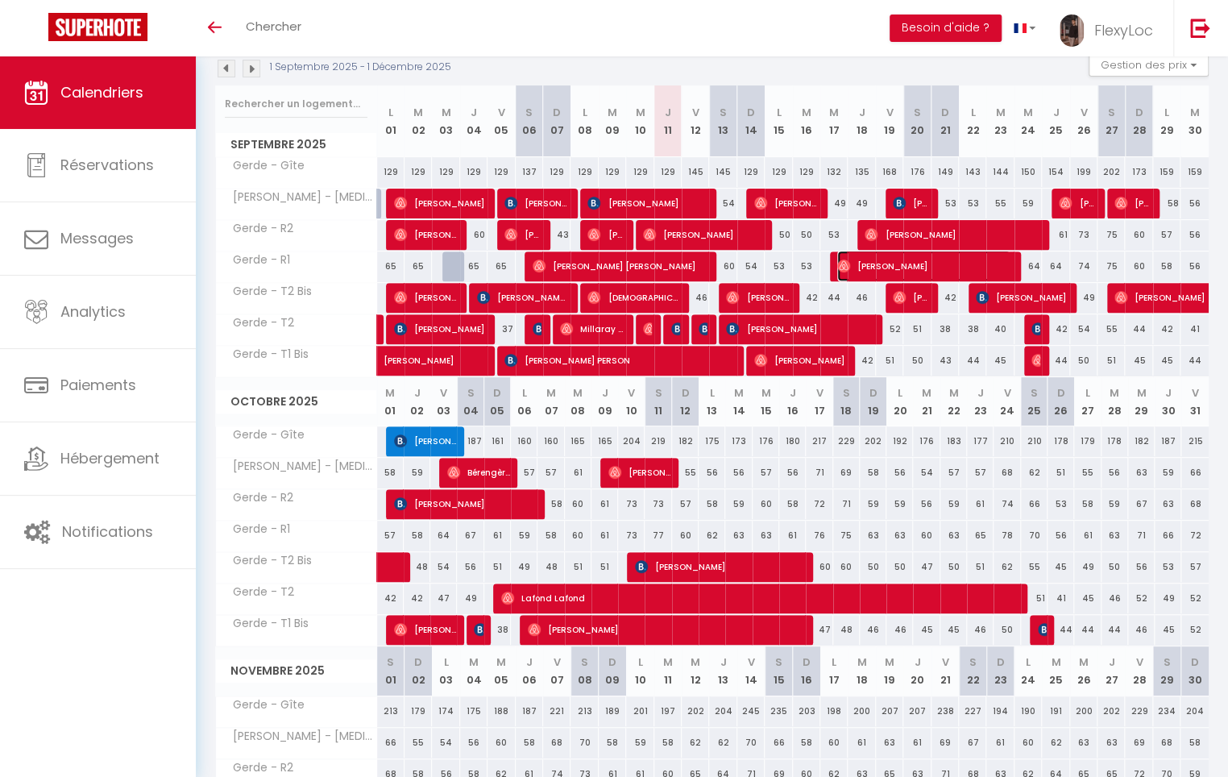
click at [939, 262] on span "Jordi Escruela" at bounding box center [923, 266] width 173 height 31
select select "5022"
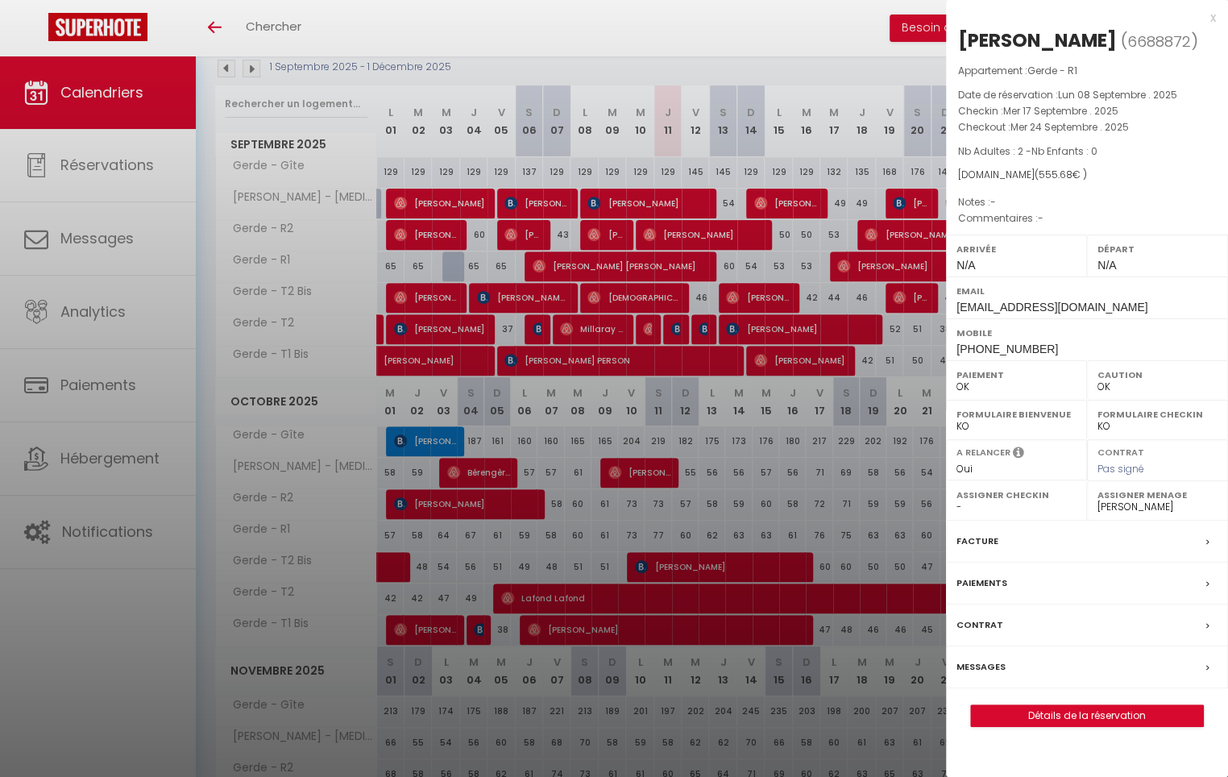
click at [871, 264] on div at bounding box center [614, 388] width 1228 height 777
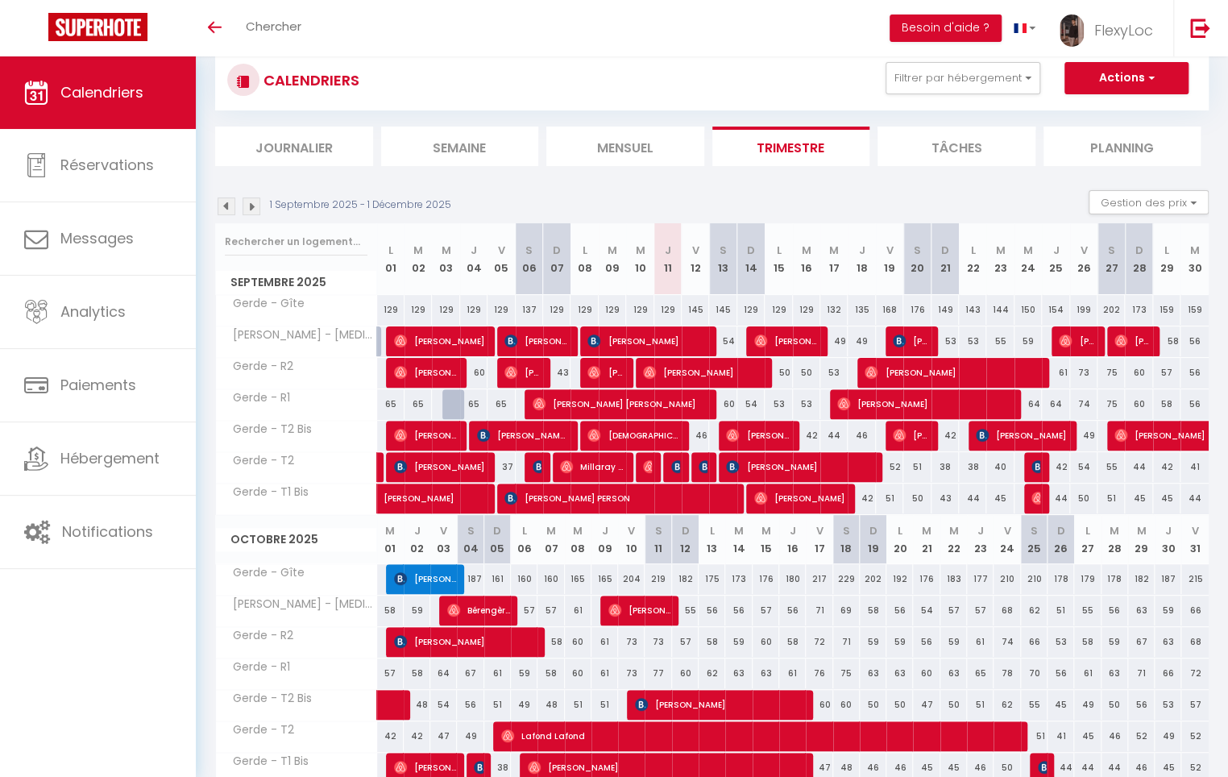
scroll to position [0, 0]
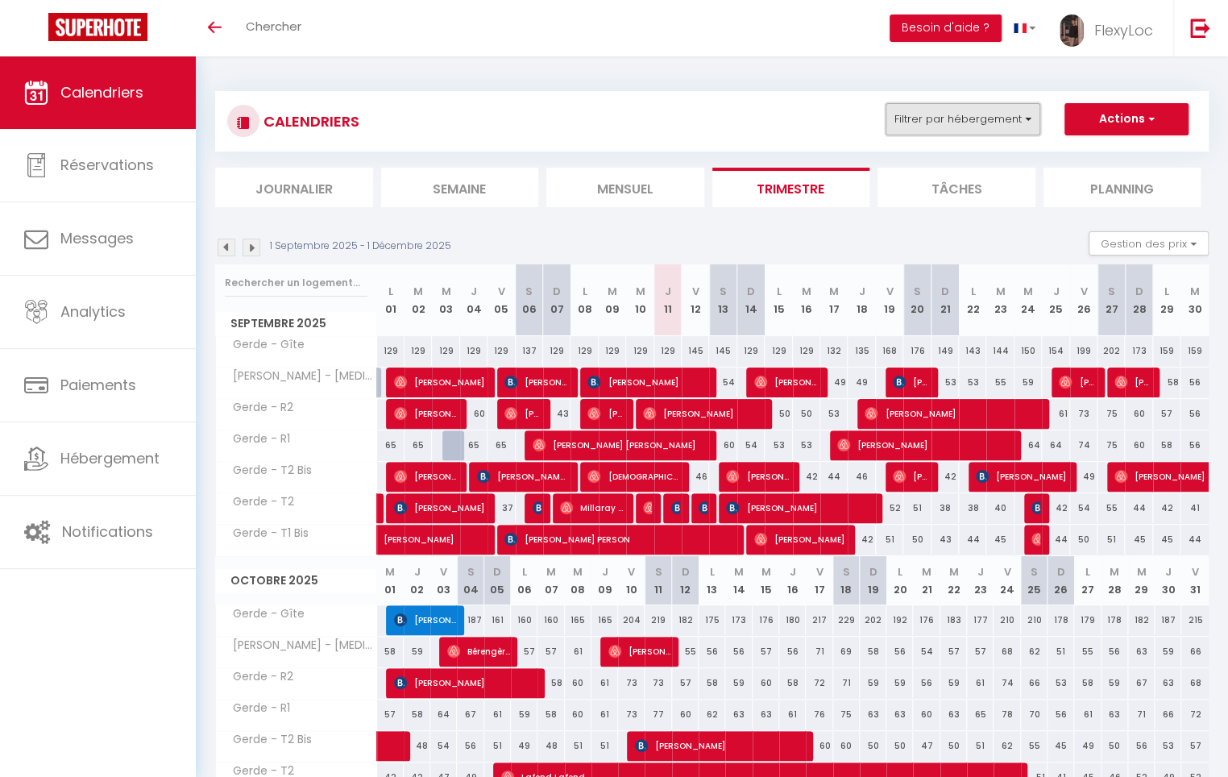
click at [947, 126] on button "Filtrer par hébergement" at bounding box center [963, 119] width 155 height 32
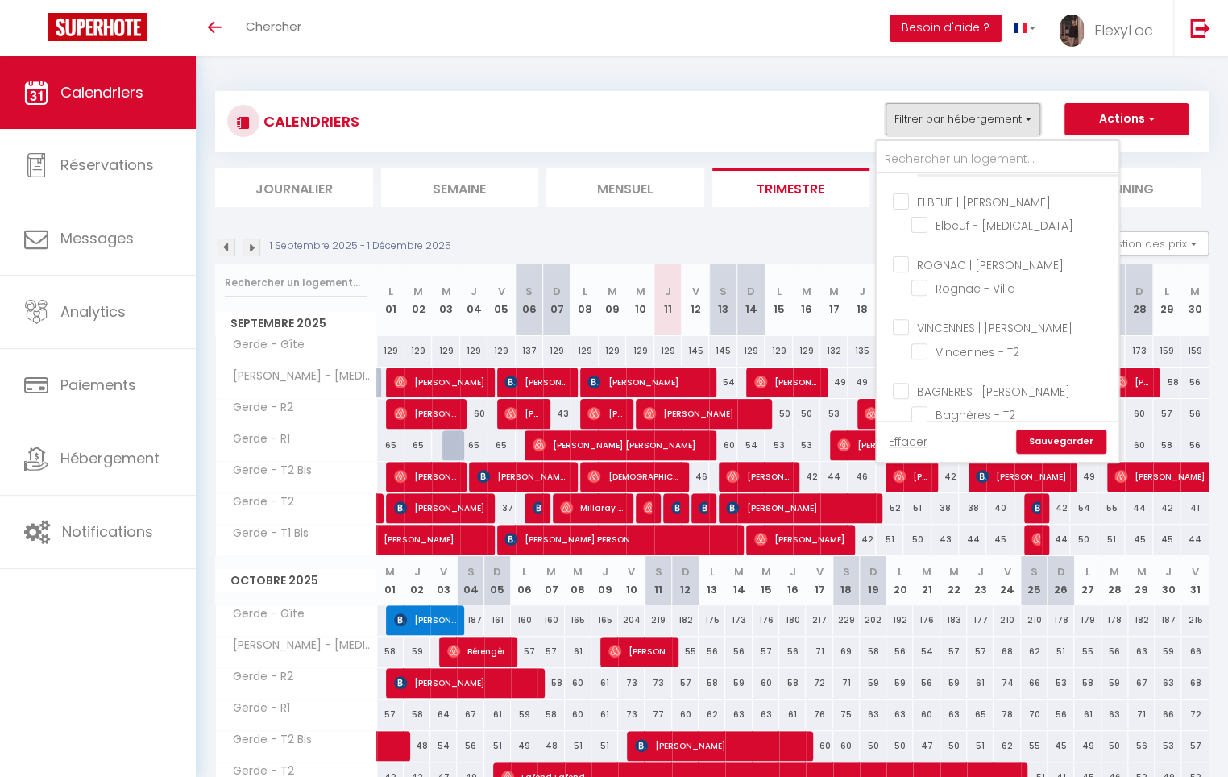
scroll to position [344, 0]
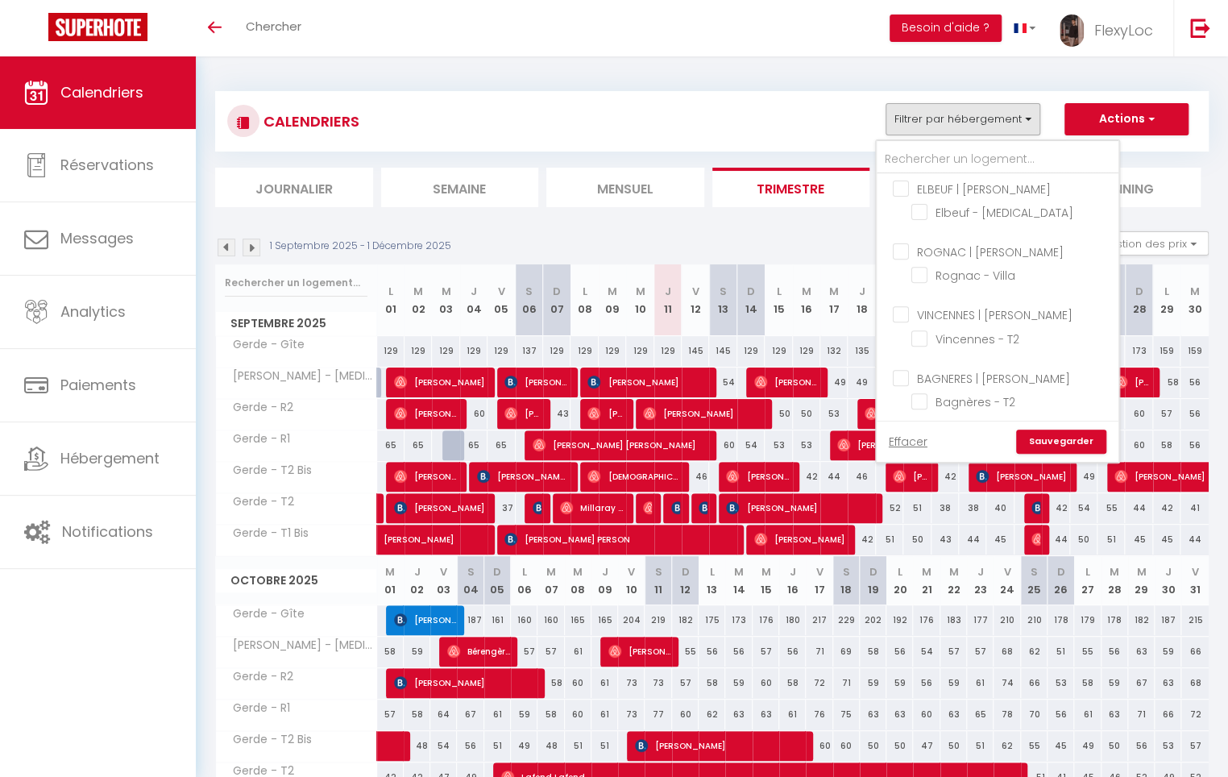
click at [979, 369] on input "BAGNERES | Philippe H." at bounding box center [1014, 377] width 242 height 16
checkbox input "true"
checkbox input "false"
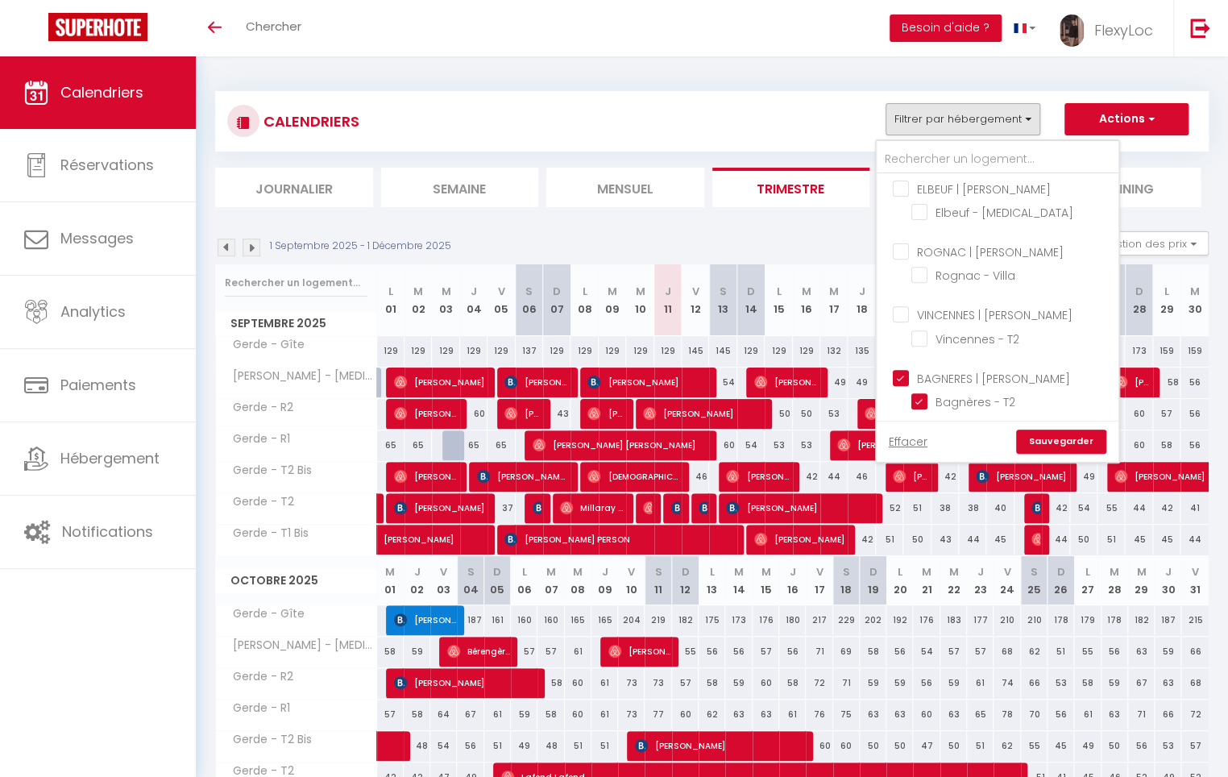
checkbox input "false"
checkbox input "true"
checkbox input "false"
click at [1043, 434] on link "Sauvegarder" at bounding box center [1061, 442] width 90 height 24
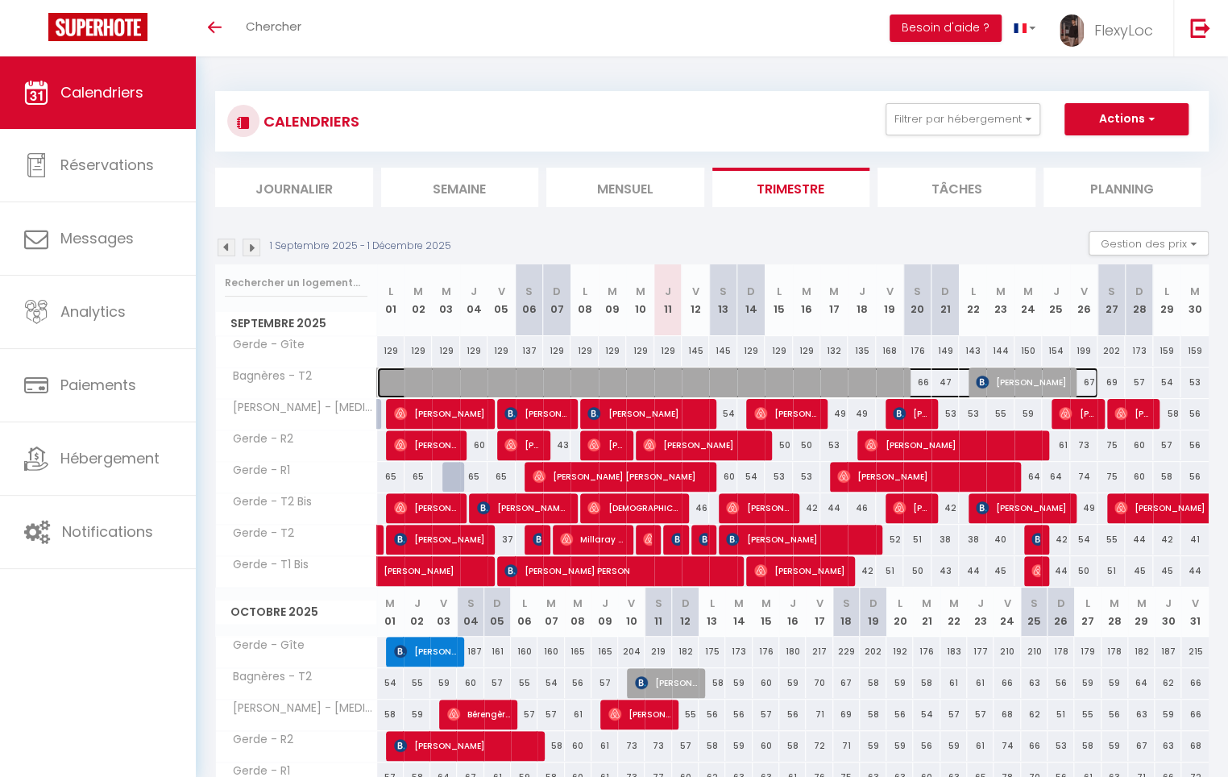
click at [732, 381] on span at bounding box center [746, 383] width 704 height 31
select select "40976"
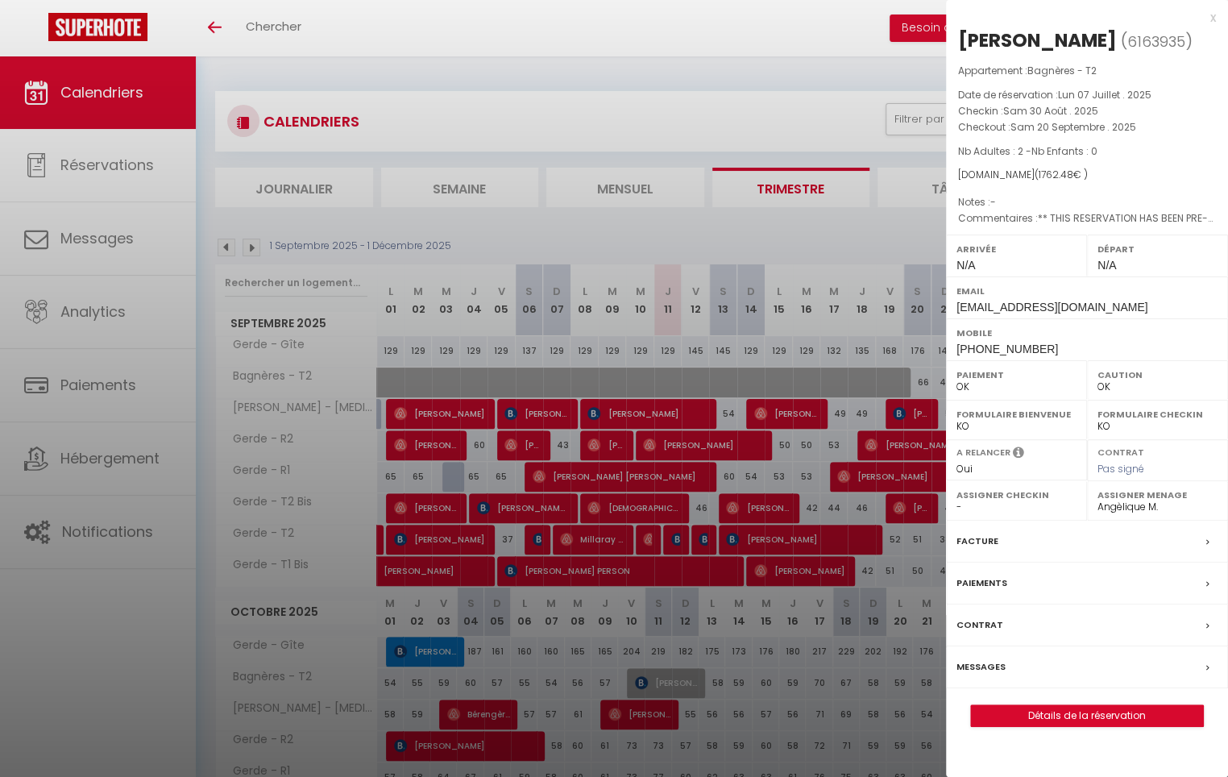
click at [673, 381] on div at bounding box center [614, 388] width 1228 height 777
